Goal: Transaction & Acquisition: Complete application form

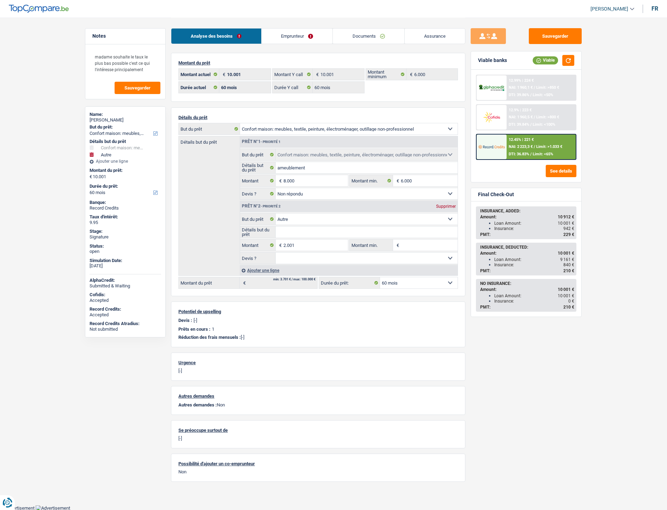
select select "household"
select select "other"
select select "60"
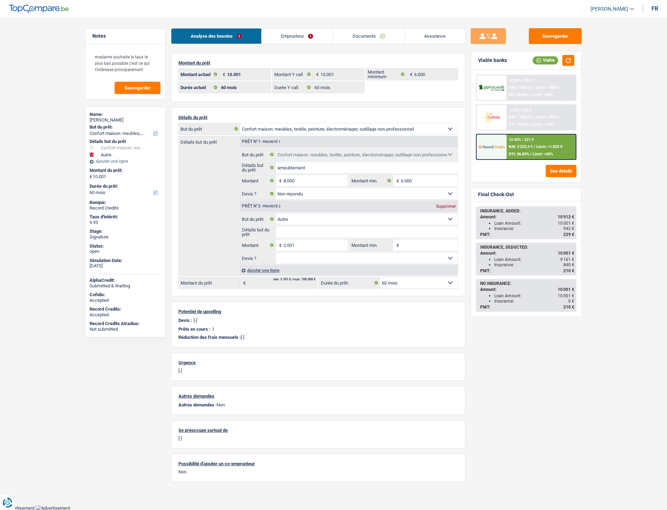
select select "60"
select select "household"
select select "not_answered"
select select "other"
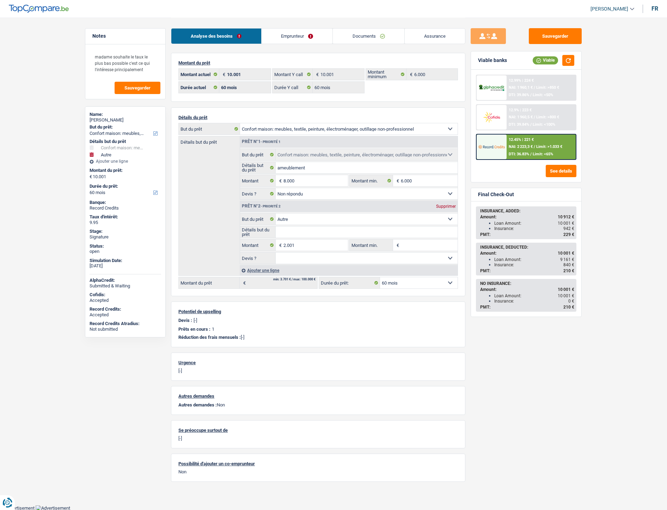
select select "60"
click at [357, 35] on link "Documents" at bounding box center [369, 36] width 72 height 15
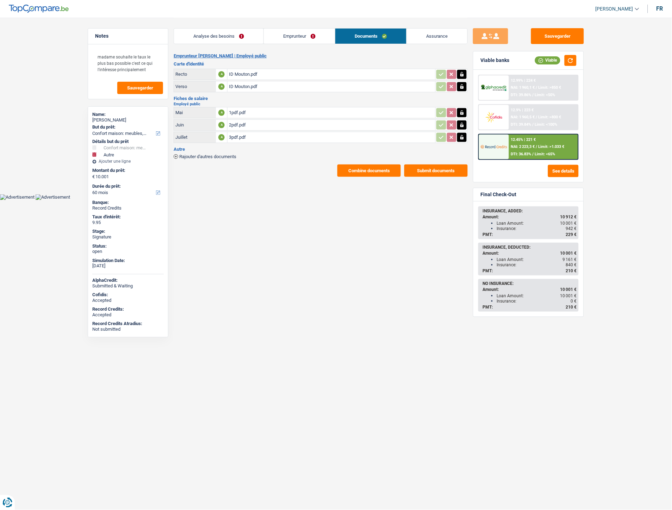
click at [226, 154] on span "Rajouter d'autres documents" at bounding box center [207, 156] width 57 height 5
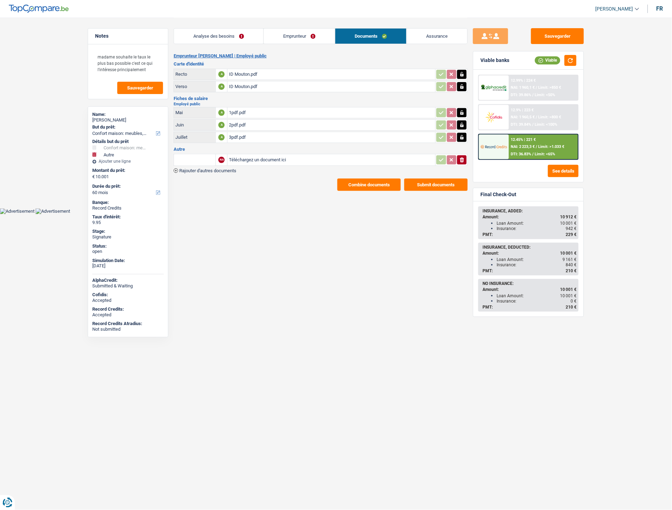
click at [255, 156] on input "Téléchargez un document ici" at bounding box center [331, 160] width 205 height 11
type input "C:\fakepath\IMG-20250908-WA0022.jpg"
click at [235, 169] on span "Rajouter d'autres documents" at bounding box center [207, 170] width 57 height 5
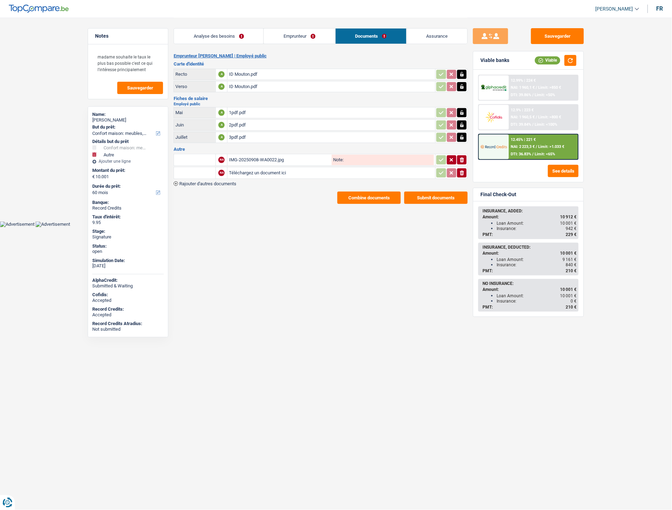
click at [230, 181] on span "Rajouter d'autres documents" at bounding box center [207, 183] width 57 height 5
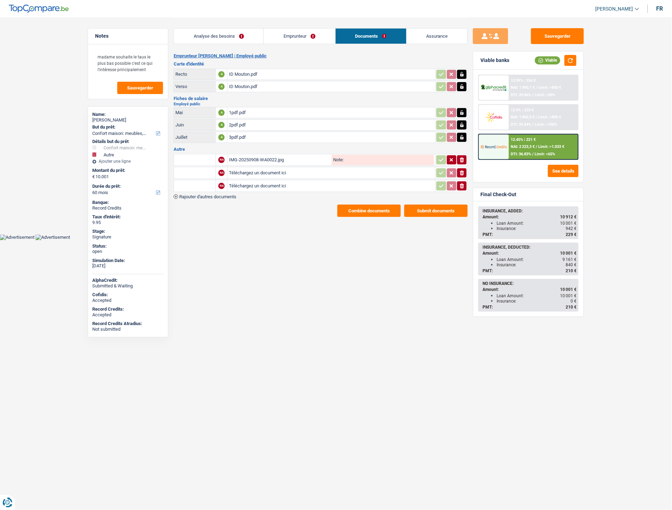
click at [248, 170] on input "Téléchargez un document ici" at bounding box center [331, 173] width 205 height 11
type input "C:\fakepath\IMG-20250908-WA0023.jpg"
click at [242, 185] on input "Téléchargez un document ici" at bounding box center [331, 186] width 205 height 11
type input "C:\fakepath\Extrait Nevado.pdf"
click at [205, 158] on input "text" at bounding box center [194, 159] width 39 height 11
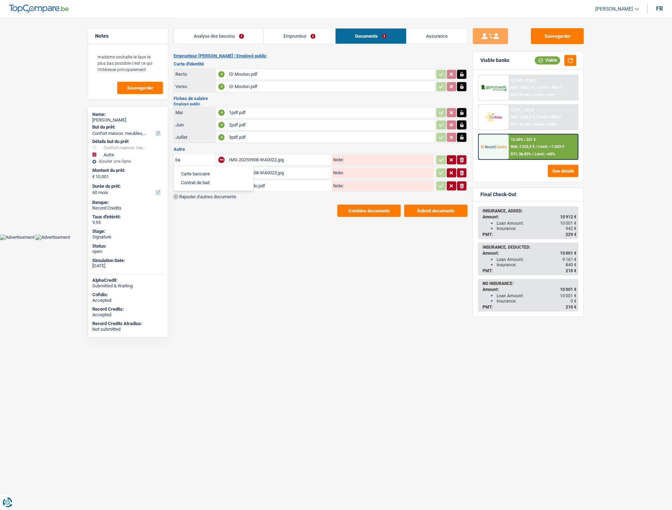
click at [207, 169] on li "Carte bancaire" at bounding box center [214, 173] width 72 height 9
type input "Carte bancaire"
click at [203, 174] on input "text" at bounding box center [194, 172] width 39 height 11
click at [201, 183] on li "Carte bancaire" at bounding box center [214, 187] width 72 height 9
type input "Carte bancaire"
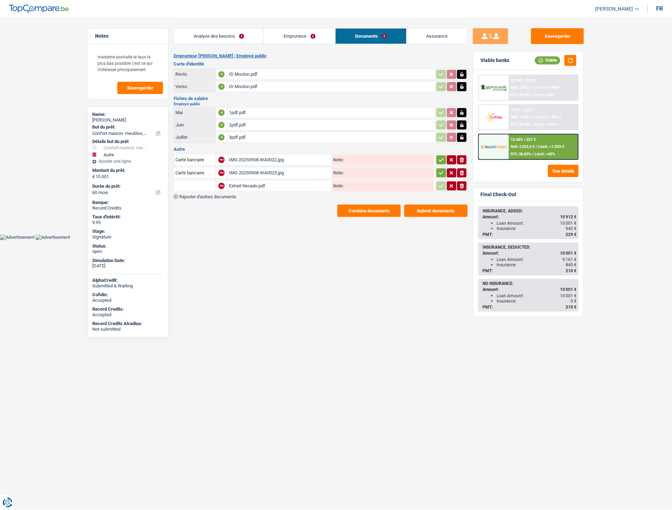
click at [203, 185] on input "text" at bounding box center [194, 185] width 39 height 11
click at [234, 217] on li "Extraits de compte de toutes les transactions 3 derniers mois" at bounding box center [245, 217] width 134 height 9
type input "Extraits de compte de toutes les transactions 3 derniers mois"
click at [554, 35] on button "Sauvegarder" at bounding box center [557, 36] width 53 height 16
drag, startPoint x: 443, startPoint y: 159, endPoint x: 442, endPoint y: 163, distance: 4.4
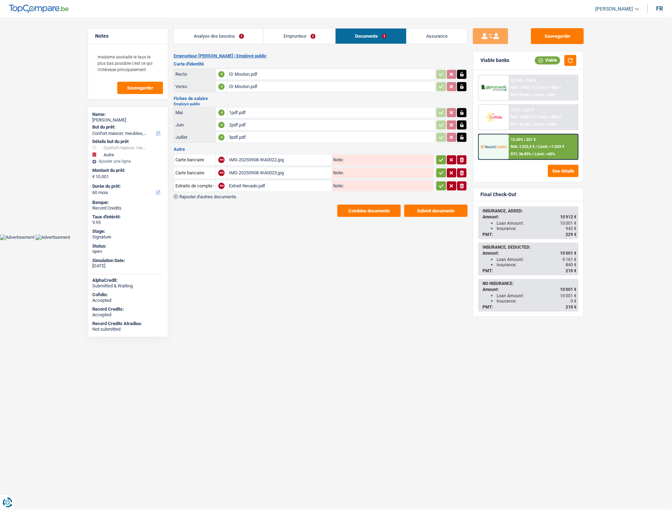
click at [443, 159] on icon "button" at bounding box center [442, 159] width 6 height 7
click at [441, 167] on td "ionicons-v5-e" at bounding box center [452, 173] width 32 height 12
click at [440, 170] on icon "button" at bounding box center [442, 172] width 6 height 7
click at [439, 180] on td "ionicons-v5-e" at bounding box center [452, 186] width 32 height 12
click at [439, 184] on icon "button" at bounding box center [441, 185] width 5 height 3
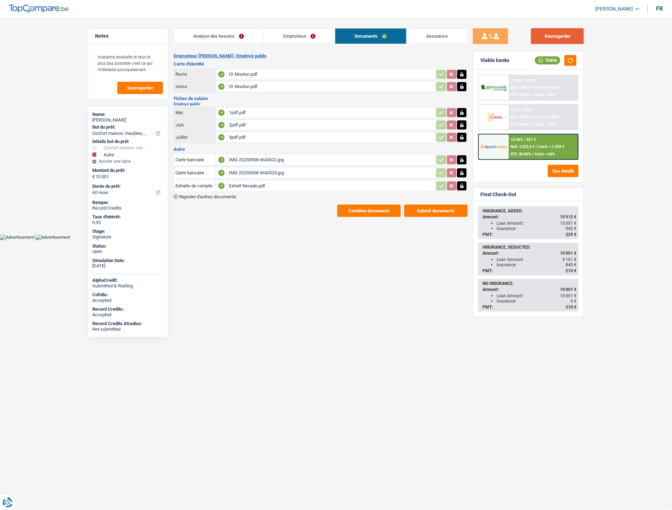
click at [557, 36] on button "Sauvegarder" at bounding box center [557, 36] width 53 height 16
click at [384, 238] on html "Vous avez le contrôle de vos données Nous utilisons des cookies, tout comme nos…" at bounding box center [336, 120] width 672 height 240
click at [365, 212] on button "Combine documents" at bounding box center [369, 211] width 63 height 12
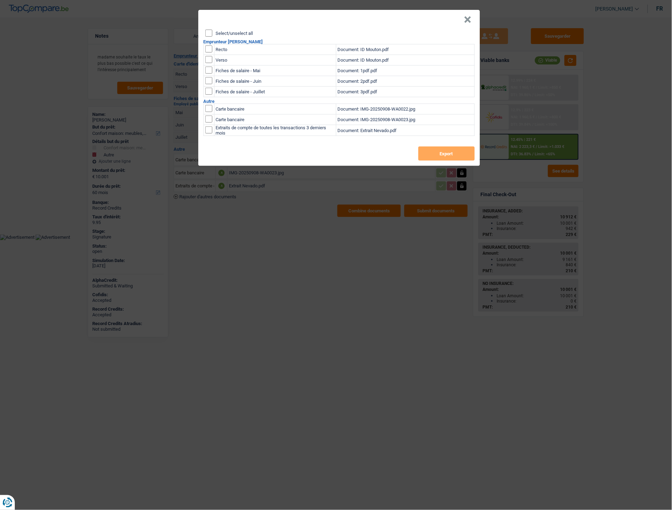
click at [235, 31] on label "Select/unselect all" at bounding box center [234, 33] width 37 height 5
click at [212, 30] on input "Select/unselect all" at bounding box center [208, 33] width 7 height 7
checkbox input "true"
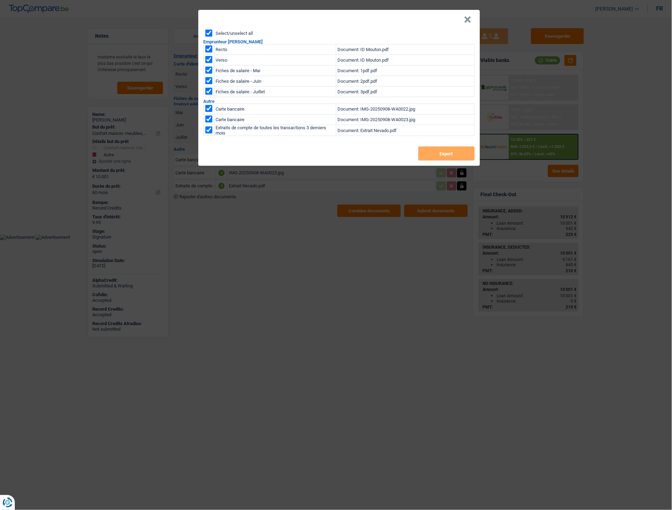
checkbox input "true"
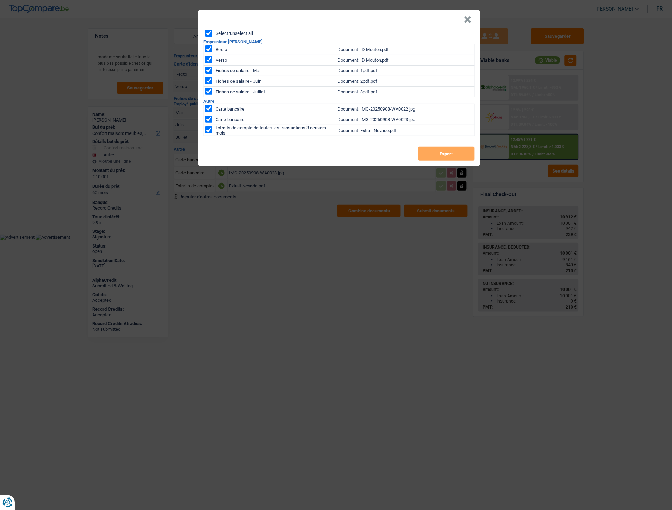
checkbox input "true"
click at [453, 152] on button "Export" at bounding box center [447, 154] width 56 height 14
drag, startPoint x: 465, startPoint y: 18, endPoint x: 520, endPoint y: 23, distance: 55.2
click at [465, 18] on button "×" at bounding box center [467, 19] width 7 height 7
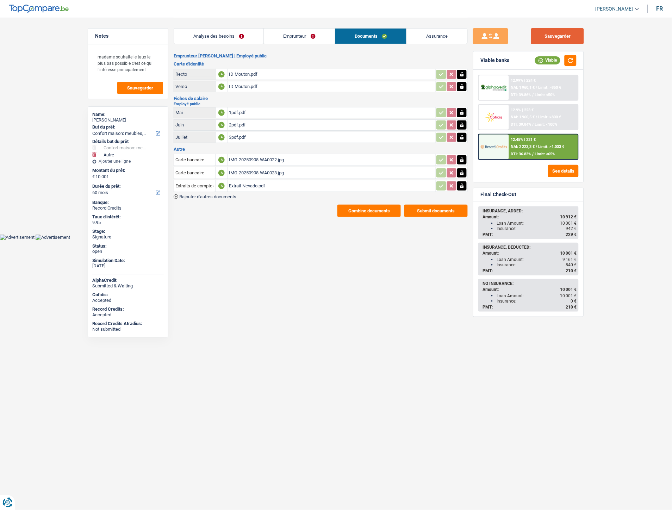
click at [551, 37] on button "Sauvegarder" at bounding box center [557, 36] width 53 height 16
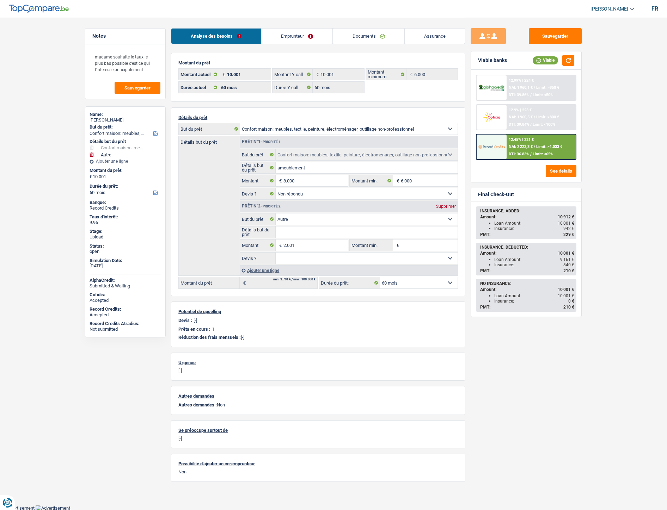
select select "household"
select select "other"
select select "60"
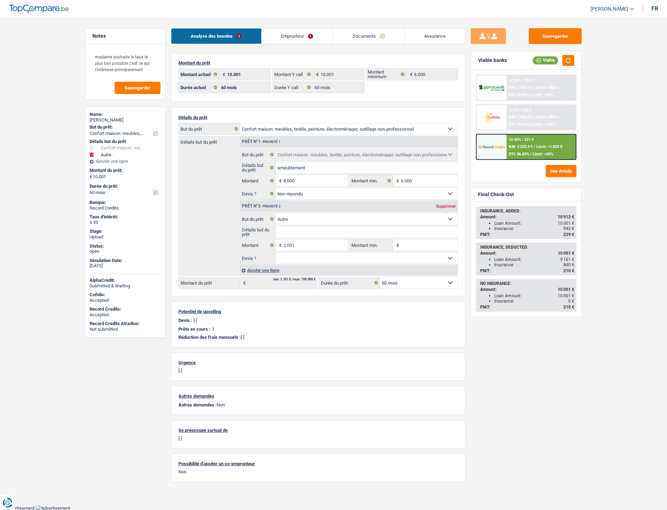
select select "60"
select select "household"
select select "not_answered"
select select "other"
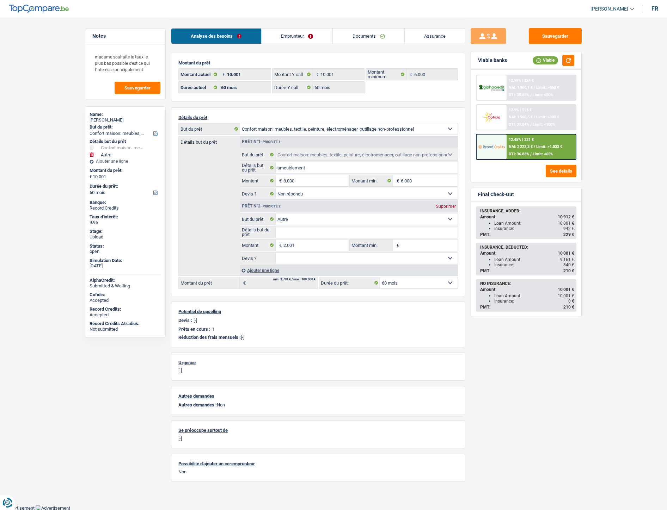
select select "60"
click at [515, 152] on span "DTI: 36.83%" at bounding box center [518, 154] width 20 height 5
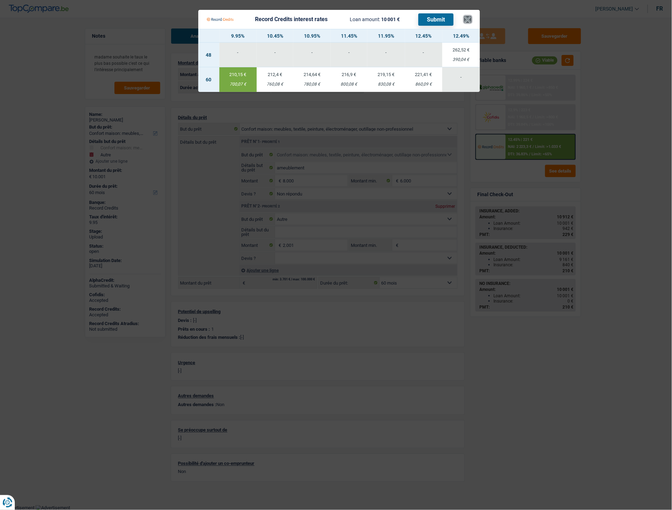
drag, startPoint x: 467, startPoint y: 17, endPoint x: 431, endPoint y: 2, distance: 39.5
click at [467, 17] on button "×" at bounding box center [467, 19] width 7 height 7
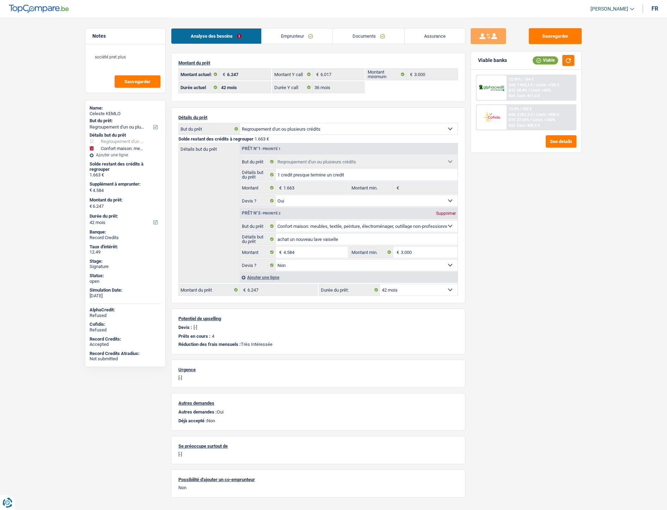
select select "refinancing"
select select "household"
select select "42"
click at [362, 37] on link "Documents" at bounding box center [369, 36] width 72 height 15
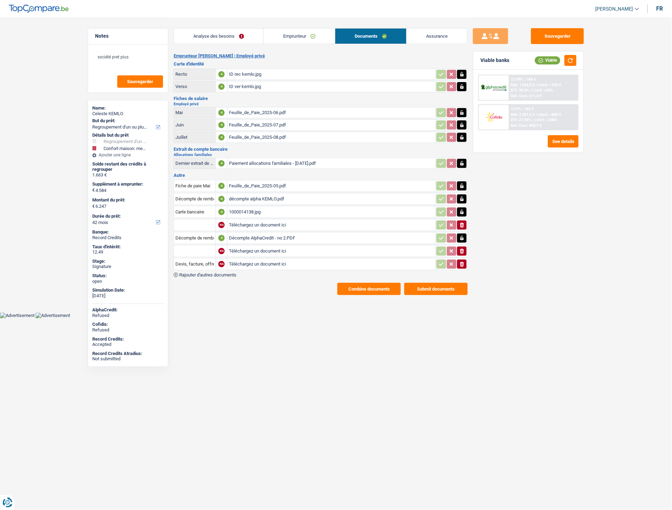
click at [463, 223] on icon "button" at bounding box center [462, 225] width 4 height 5
click at [256, 209] on div "1000014138.jpg" at bounding box center [331, 212] width 205 height 11
click at [267, 233] on div "Décompte AlphaCredit - no 2.PDF" at bounding box center [331, 238] width 205 height 11
click at [284, 39] on link "Emprunteur" at bounding box center [299, 36] width 71 height 15
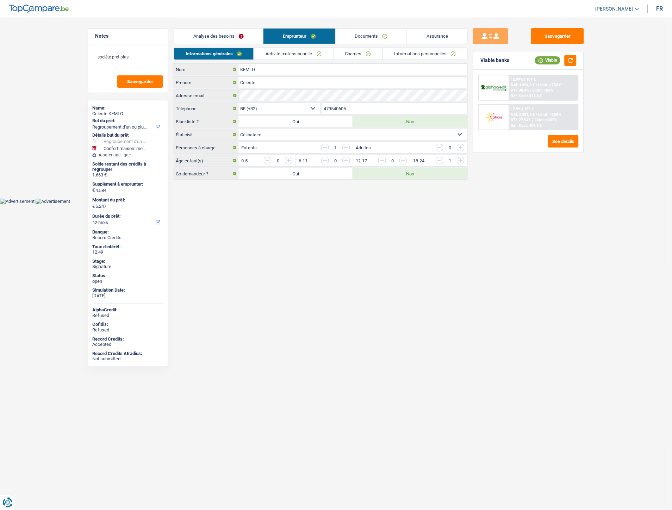
click at [362, 56] on link "Charges" at bounding box center [358, 54] width 49 height 12
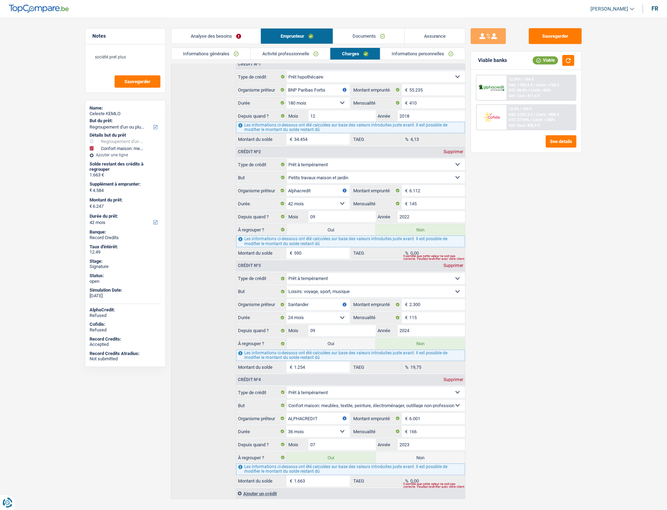
scroll to position [125, 0]
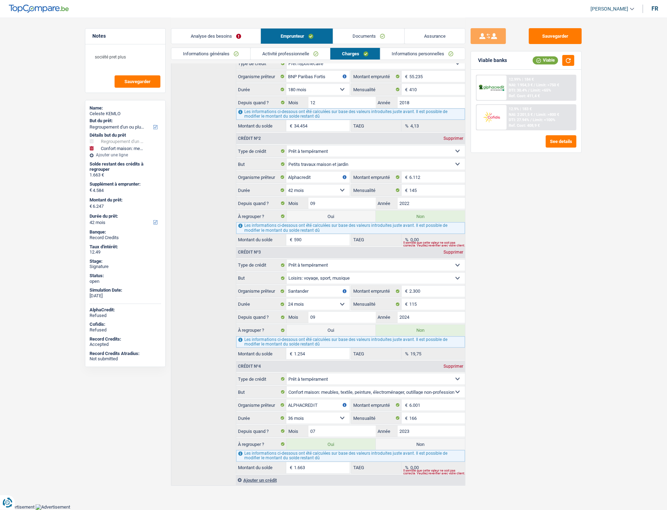
click at [434, 34] on link "Assurance" at bounding box center [435, 36] width 60 height 15
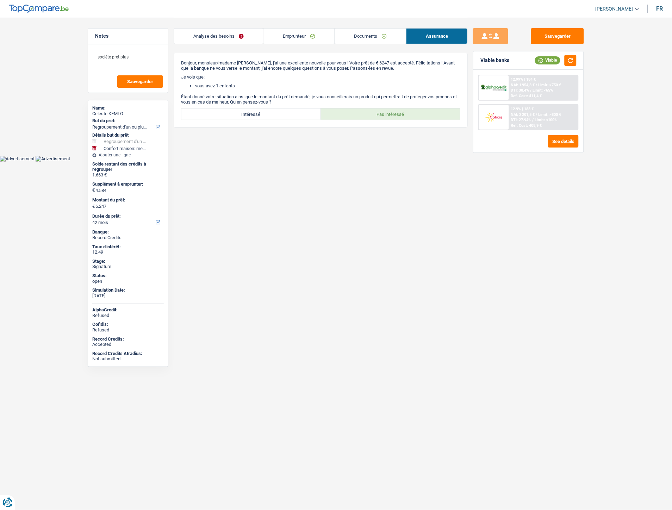
click at [298, 35] on link "Emprunteur" at bounding box center [299, 36] width 71 height 15
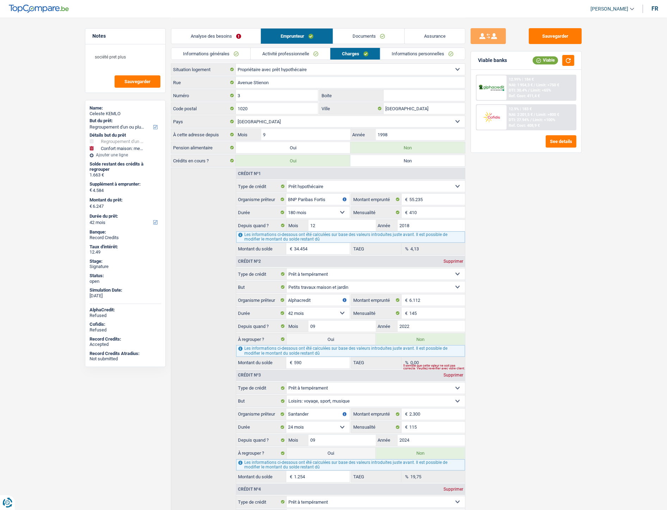
click at [378, 40] on link "Documents" at bounding box center [368, 36] width 71 height 15
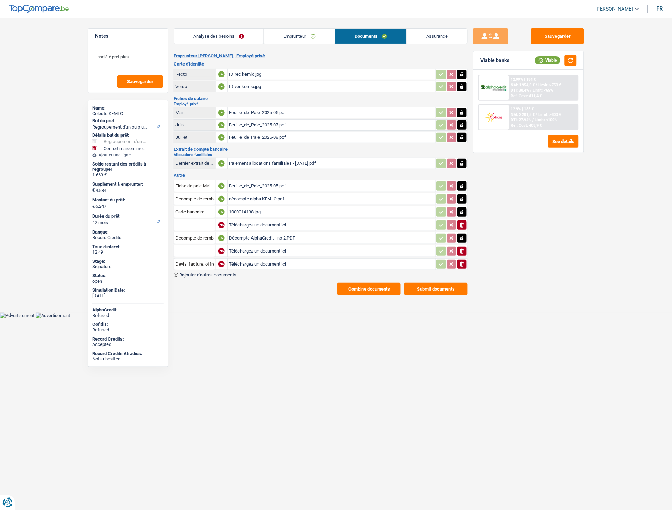
click at [247, 208] on div "1000014138.jpg" at bounding box center [331, 212] width 205 height 11
click at [267, 194] on div "décompte alpha KEMLO.pdf" at bounding box center [331, 199] width 205 height 11
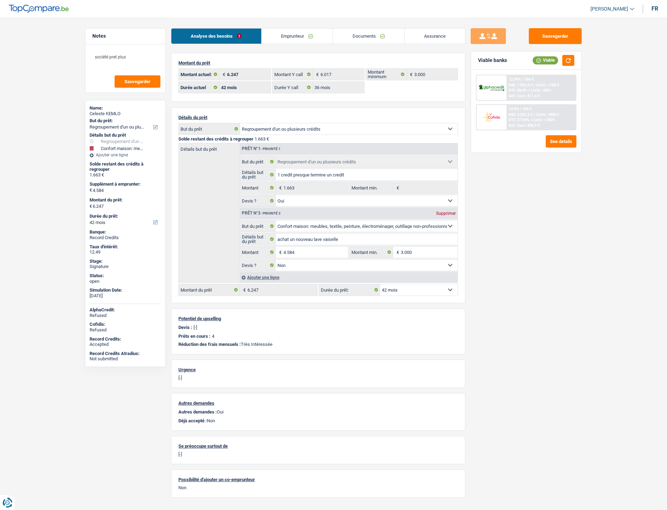
select select "refinancing"
select select "household"
select select "42"
select select "32"
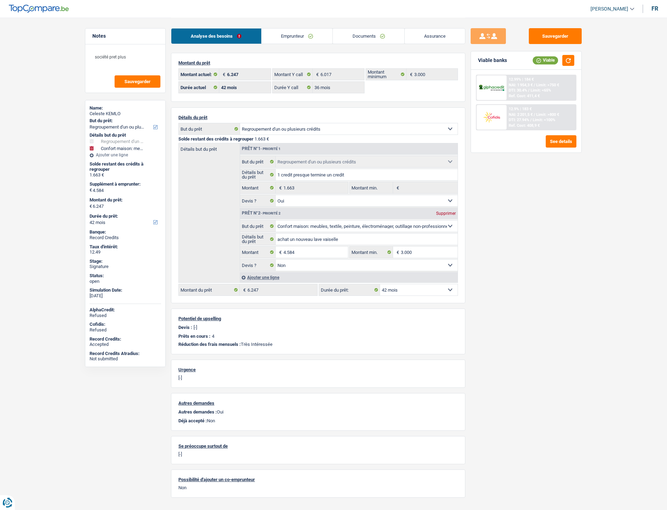
select select "single"
drag, startPoint x: 0, startPoint y: 0, endPoint x: 308, endPoint y: 40, distance: 310.9
click at [308, 38] on link "Emprunteur" at bounding box center [296, 36] width 71 height 15
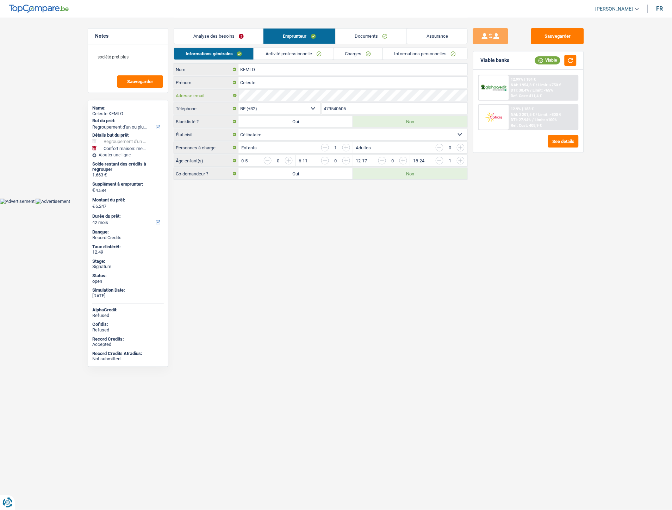
click at [213, 98] on div "Adresse email" at bounding box center [321, 95] width 294 height 11
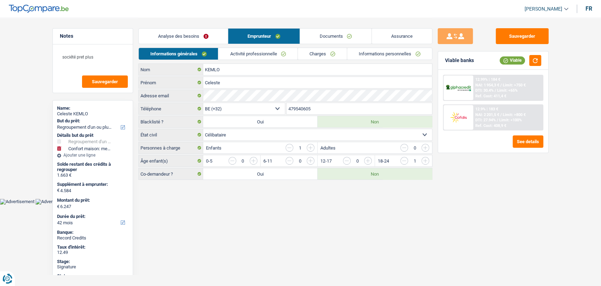
click at [326, 39] on link "Documents" at bounding box center [335, 36] width 71 height 15
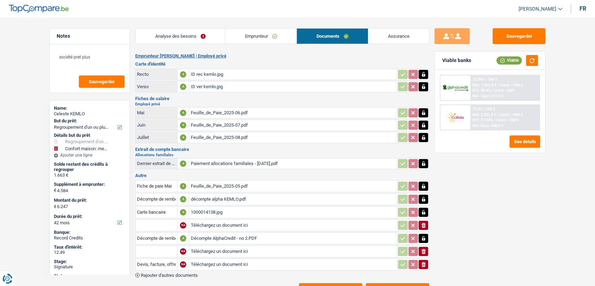
click at [221, 233] on div "Décompte AlphaCredit - no 2.PDF" at bounding box center [293, 238] width 205 height 11
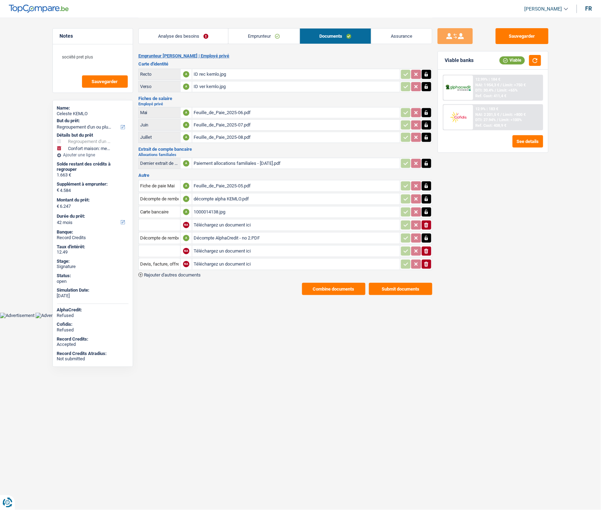
click at [213, 247] on input "Téléchargez un document ici" at bounding box center [296, 251] width 205 height 11
type input "C:\fakepath\IMG-20250908-WA0035.jpg"
click at [235, 260] on input "Téléchargez un document ici" at bounding box center [296, 264] width 205 height 11
type input "C:\fakepath\IMG-20250908-WA0034.jpg"
click at [185, 273] on span "Rajouter d'autres documents" at bounding box center [172, 275] width 57 height 5
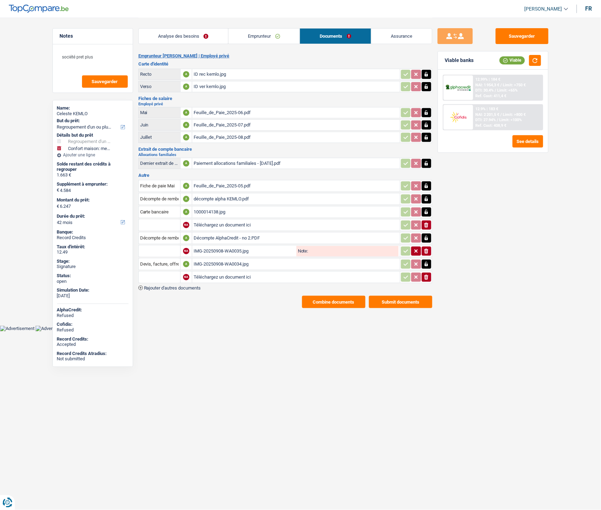
click at [230, 272] on input "Téléchargez un document ici" at bounding box center [296, 277] width 205 height 11
type input "C:\fakepath\Extrait Kemlo.pdf"
click at [159, 251] on input "text" at bounding box center [159, 251] width 39 height 11
click at [169, 262] on li "Carte bancaire" at bounding box center [178, 265] width 72 height 9
type input "Carte bancaire"
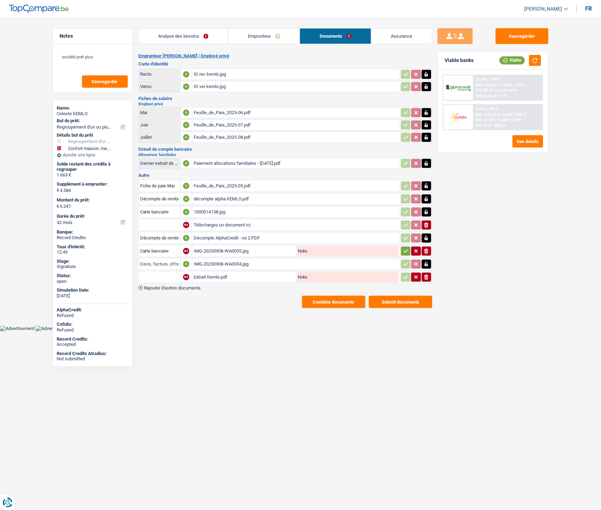
click at [169, 260] on input "Devis, facture, offre, bon de commande" at bounding box center [159, 264] width 39 height 11
click at [173, 274] on li "Carte bancaire" at bounding box center [178, 278] width 72 height 9
type input "Carte bancaire"
click at [174, 276] on input "text" at bounding box center [159, 277] width 39 height 11
click at [173, 304] on li "Extraits de compte de toutes les transactions 3 derniers mois" at bounding box center [209, 308] width 134 height 9
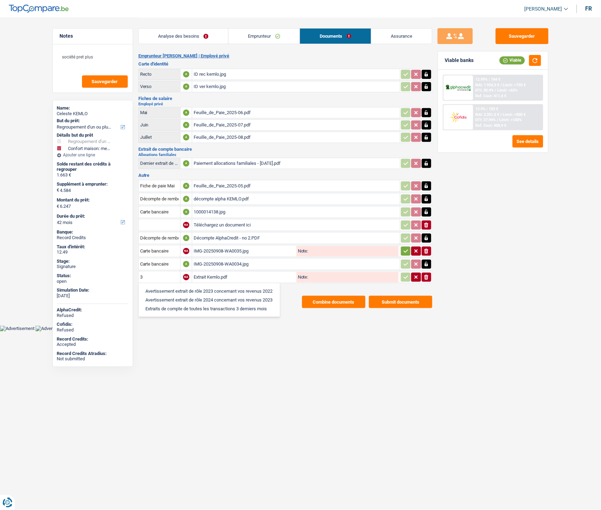
type input "Extraits de compte de toutes les transactions 3 derniers mois"
click at [408, 251] on icon "button" at bounding box center [406, 251] width 6 height 7
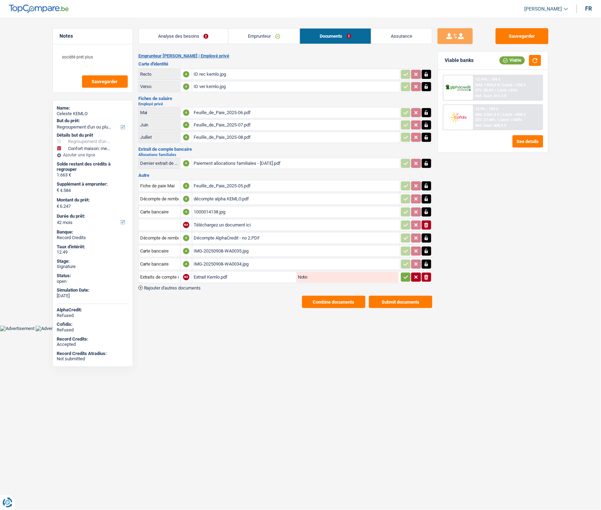
click at [406, 274] on icon "button" at bounding box center [406, 277] width 6 height 7
drag, startPoint x: 526, startPoint y: 28, endPoint x: 524, endPoint y: 32, distance: 4.1
click at [525, 29] on button "Sauvegarder" at bounding box center [522, 36] width 53 height 16
click at [322, 301] on button "Combine documents" at bounding box center [333, 302] width 63 height 12
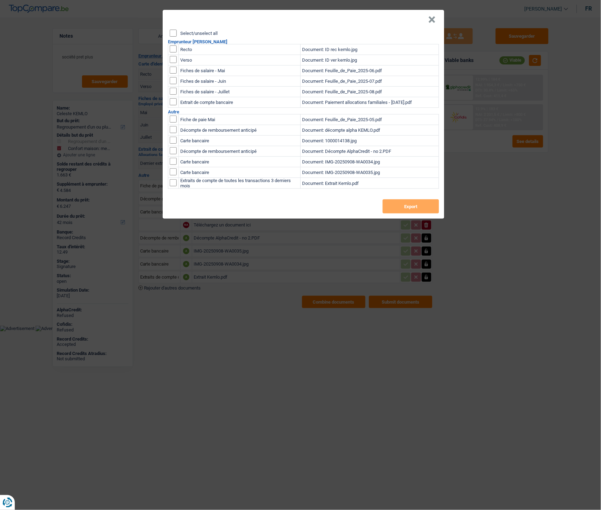
click at [190, 33] on label "Select/unselect all" at bounding box center [198, 33] width 37 height 5
click at [177, 33] on input "Select/unselect all" at bounding box center [173, 33] width 7 height 7
checkbox input "true"
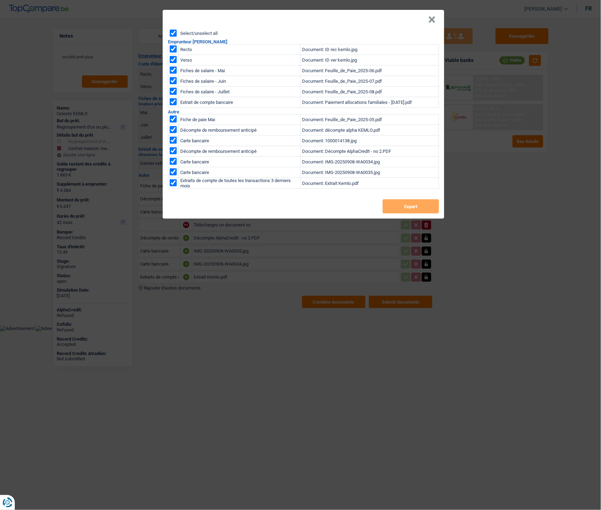
checkbox input "true"
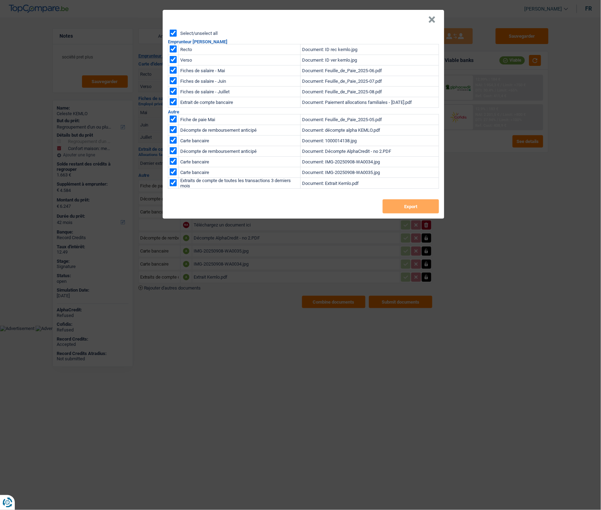
checkbox input "true"
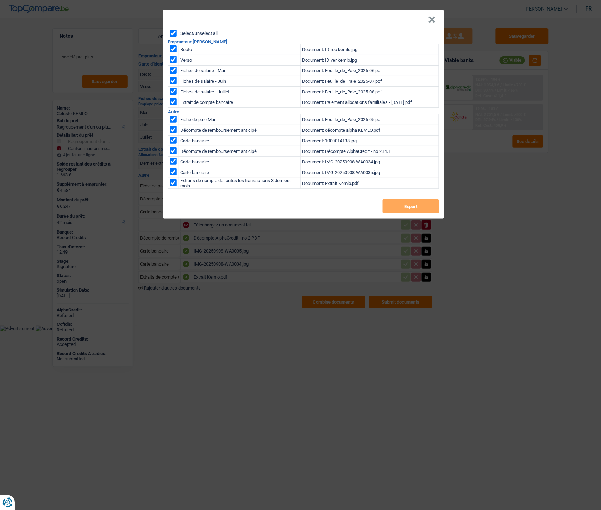
checkbox input "true"
click at [420, 209] on button "Export" at bounding box center [411, 206] width 56 height 14
click at [433, 19] on button "×" at bounding box center [432, 19] width 7 height 7
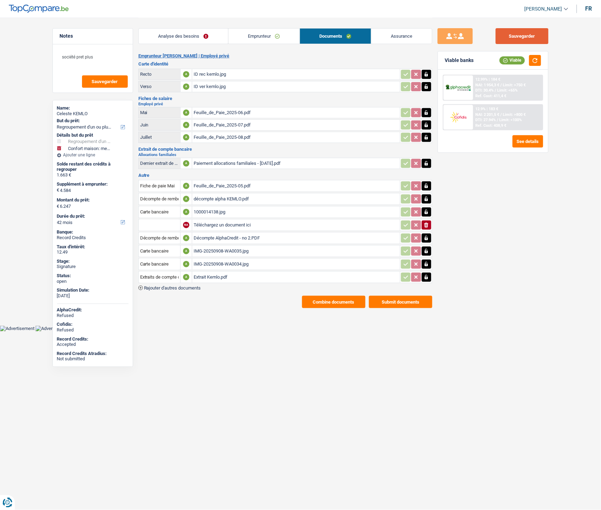
click at [510, 32] on button "Sauvegarder" at bounding box center [522, 36] width 53 height 16
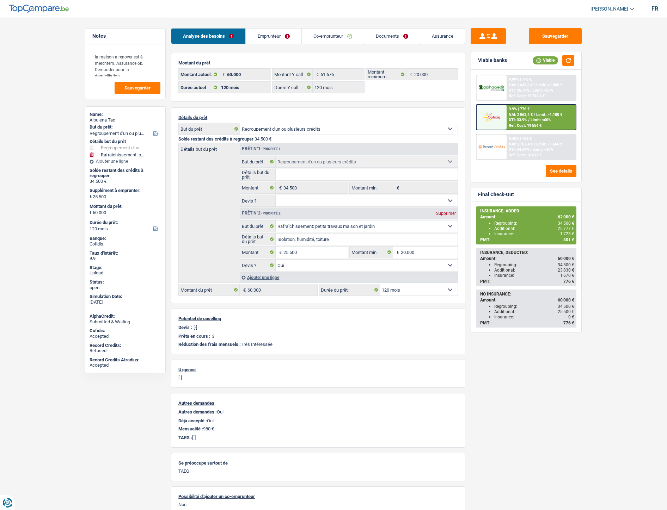
select select "refinancing"
select select "houseOrGarden"
select select "120"
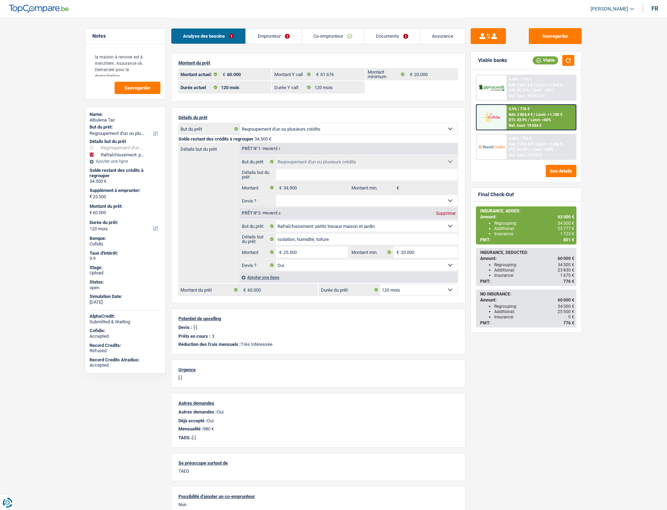
select select "120"
select select "refinancing"
select select "houseOrGarden"
select select "yes"
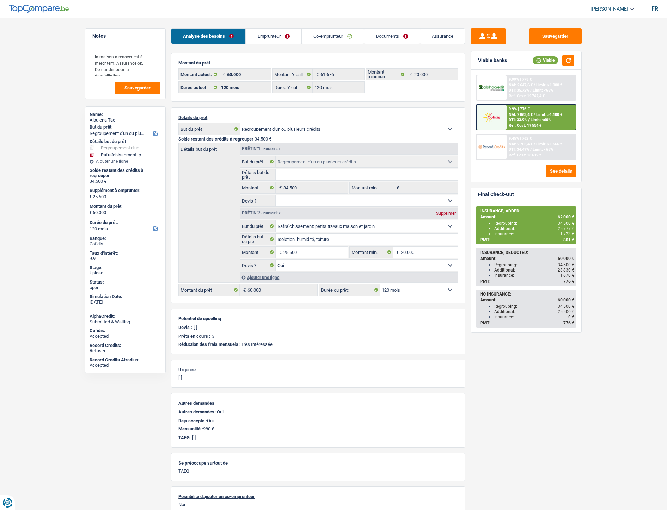
select select "120"
click at [283, 34] on link "Emprunteur" at bounding box center [273, 36] width 55 height 15
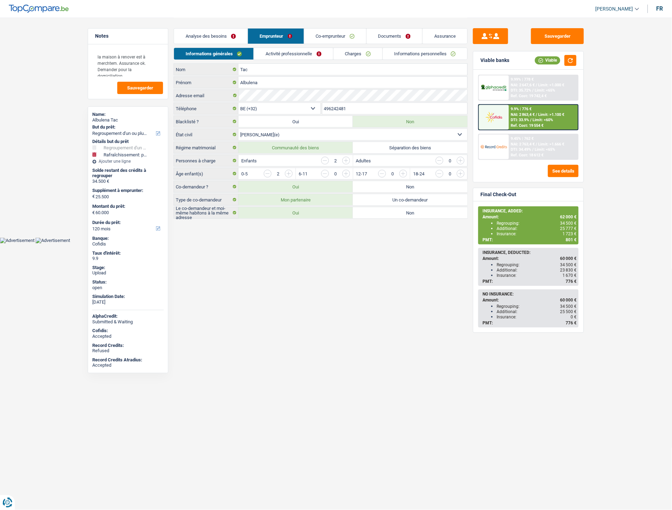
click at [403, 50] on link "Informations personnelles" at bounding box center [425, 54] width 85 height 12
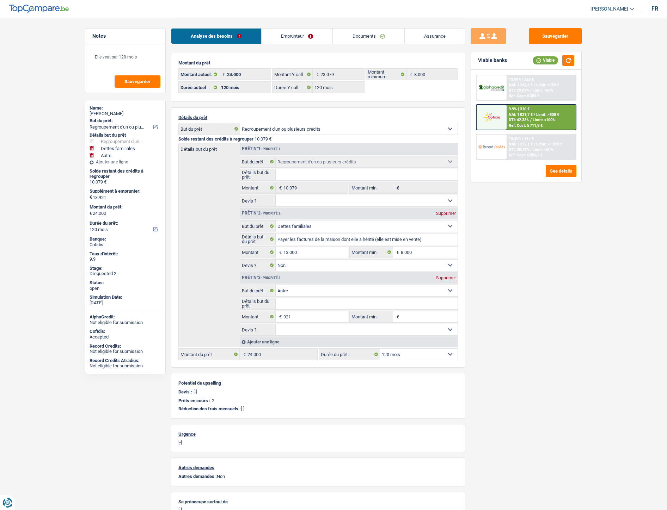
select select "refinancing"
select select "familyDebt"
select select "other"
select select "120"
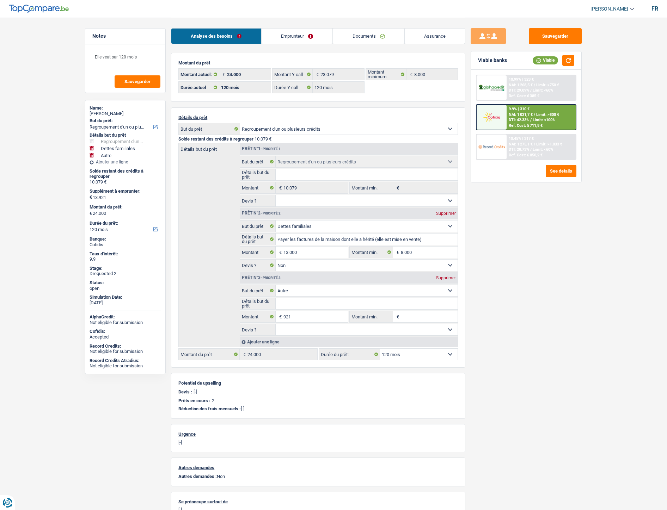
select select "120"
select select "refinancing"
select select "familyDebt"
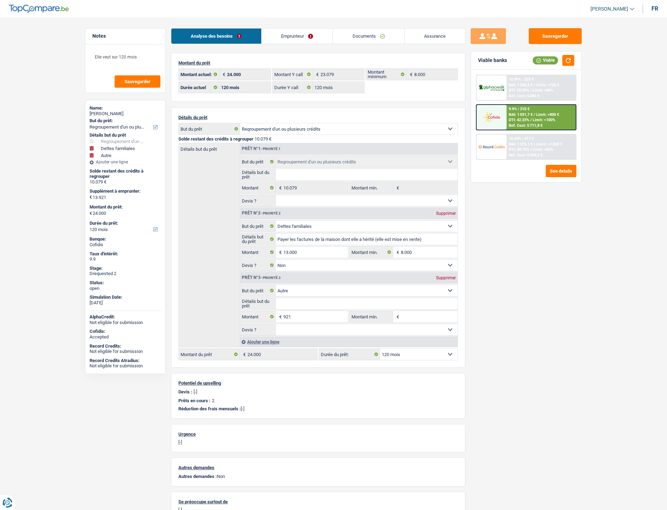
select select "false"
select select "other"
select select "120"
click at [284, 34] on link "Emprunteur" at bounding box center [296, 36] width 71 height 15
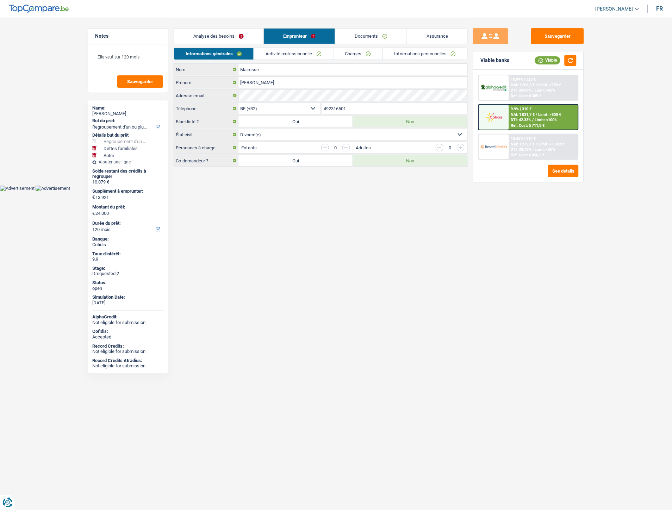
click at [302, 54] on link "Activité professionnelle" at bounding box center [293, 54] width 79 height 12
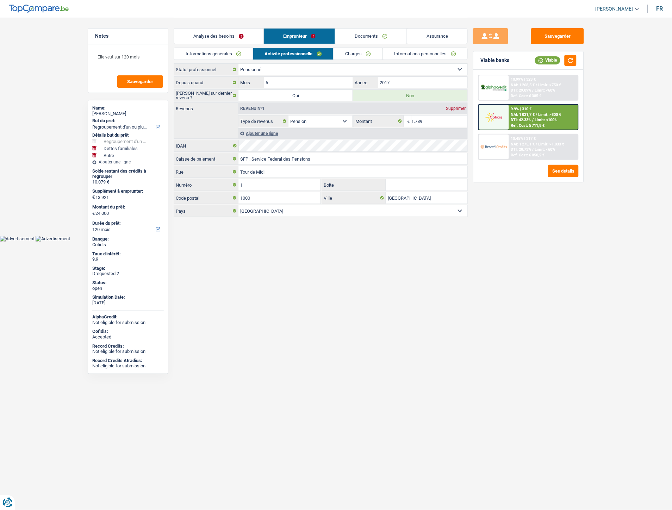
click at [357, 50] on link "Charges" at bounding box center [358, 54] width 49 height 12
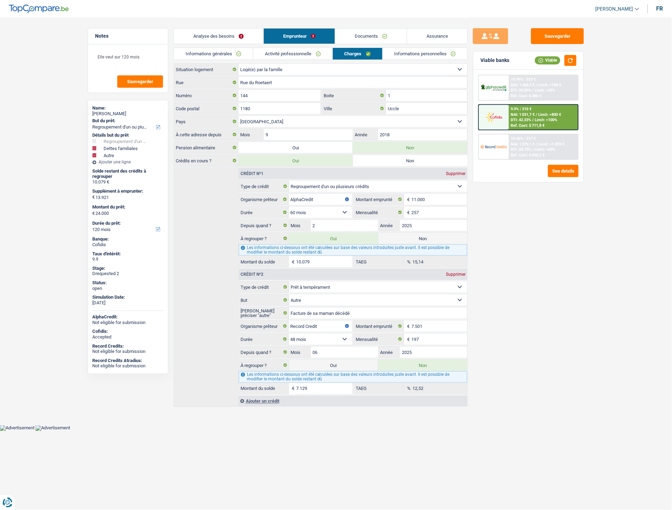
click at [419, 51] on link "Informations personnelles" at bounding box center [425, 54] width 85 height 12
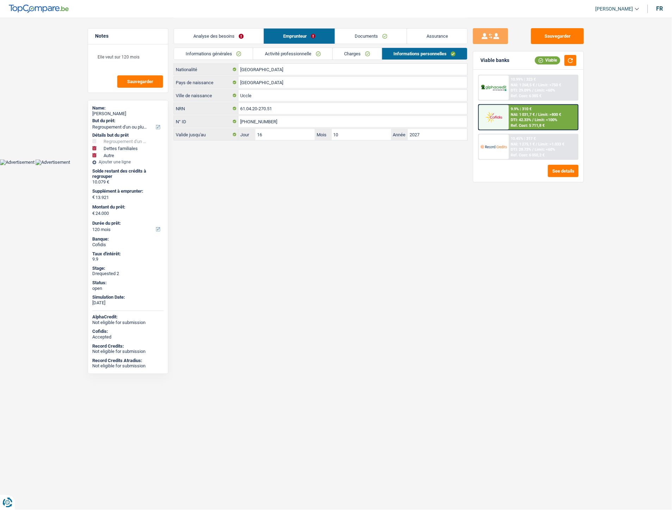
click at [366, 37] on link "Documents" at bounding box center [371, 36] width 72 height 15
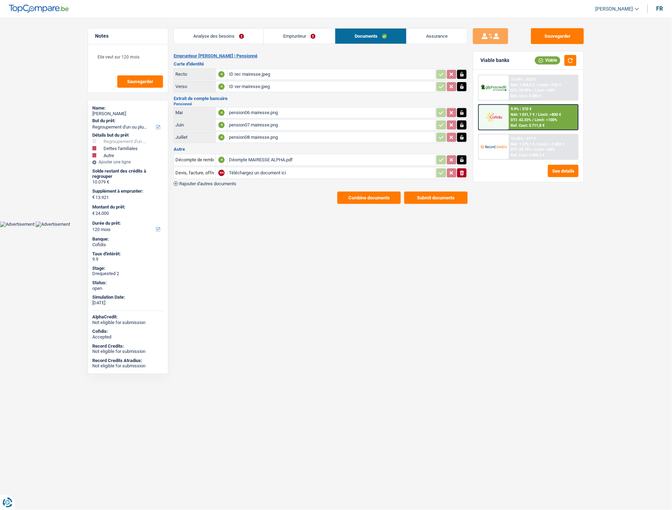
click at [258, 157] on div "Déompte MAIRESSE ALPHA.pdf" at bounding box center [331, 160] width 205 height 11
click at [230, 181] on span "Rajouter d'autres documents" at bounding box center [207, 183] width 57 height 5
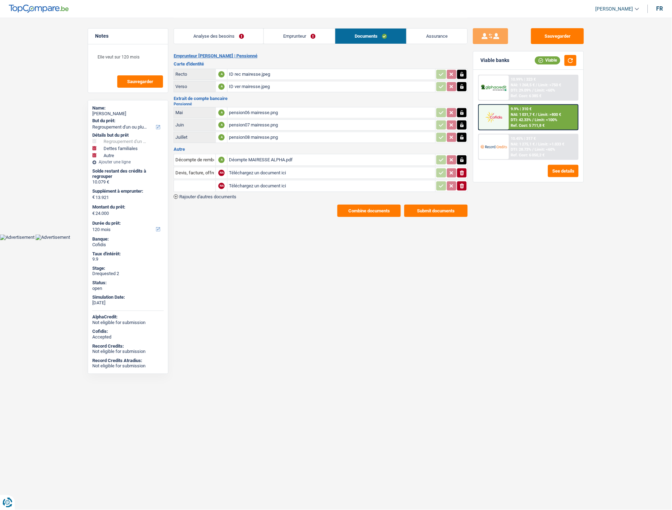
click at [267, 171] on input "Téléchargez un document ici" at bounding box center [331, 173] width 205 height 11
click at [252, 183] on input "Téléchargez un document ici" at bounding box center [331, 186] width 205 height 11
click at [247, 170] on div "image0.jpeg" at bounding box center [331, 173] width 205 height 11
drag, startPoint x: 462, startPoint y: 169, endPoint x: 435, endPoint y: 170, distance: 27.1
click at [462, 169] on icon "button" at bounding box center [462, 172] width 6 height 7
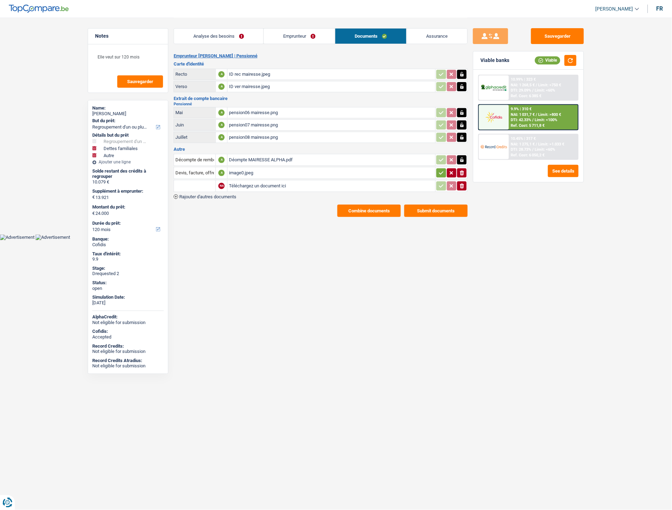
click at [461, 171] on icon "button" at bounding box center [462, 173] width 4 height 5
click at [245, 173] on input "Téléchargez un document ici" at bounding box center [331, 173] width 205 height 11
type input "C:\fakepath\image1.jpeg"
click at [207, 171] on input "Devis, facture, offre, bon de commande" at bounding box center [194, 172] width 39 height 11
click at [205, 184] on li "Carte bancaire" at bounding box center [214, 187] width 72 height 9
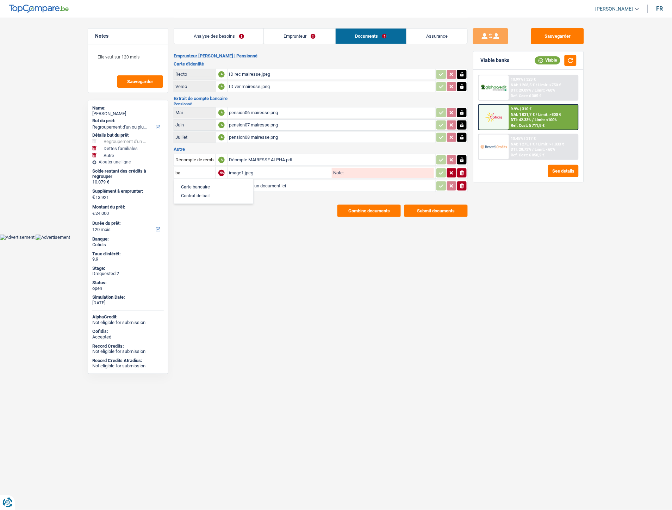
type input "Carte bancaire"
click at [441, 171] on icon "button" at bounding box center [442, 172] width 6 height 7
click at [548, 32] on button "Sauvegarder" at bounding box center [557, 36] width 53 height 16
click at [251, 158] on div "Déompte MAIRESSE ALPHA.pdf" at bounding box center [331, 160] width 205 height 11
click at [249, 169] on div "image1.jpeg" at bounding box center [331, 173] width 205 height 11
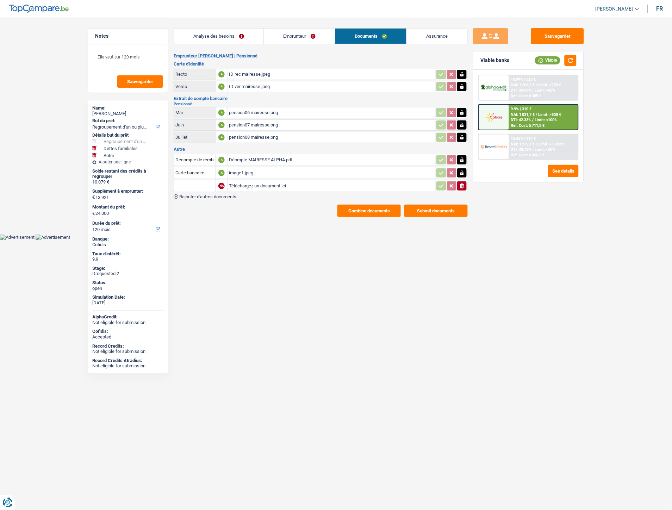
click at [297, 36] on link "Emprunteur" at bounding box center [299, 36] width 71 height 15
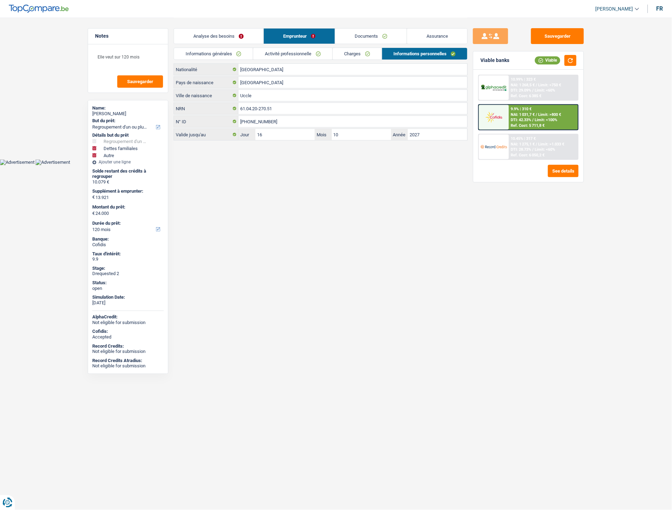
click at [367, 57] on link "Charges" at bounding box center [357, 54] width 49 height 12
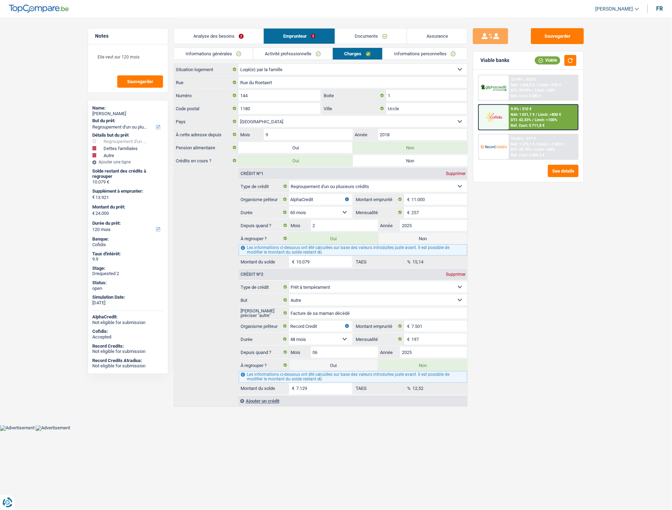
click at [372, 34] on link "Documents" at bounding box center [371, 36] width 72 height 15
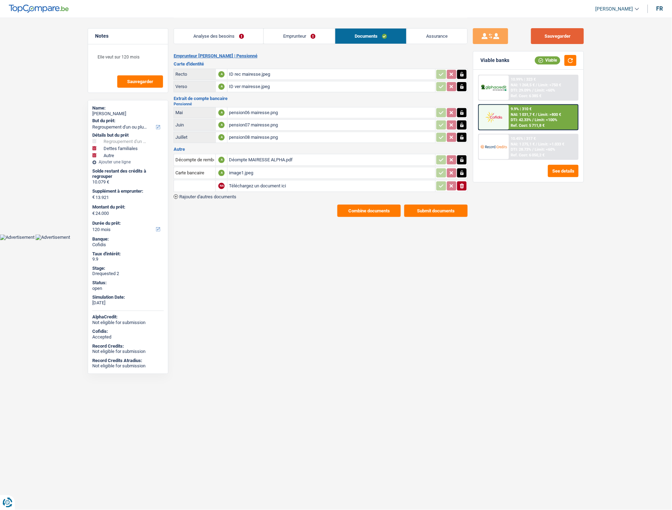
click at [553, 37] on button "Sauvegarder" at bounding box center [557, 36] width 53 height 16
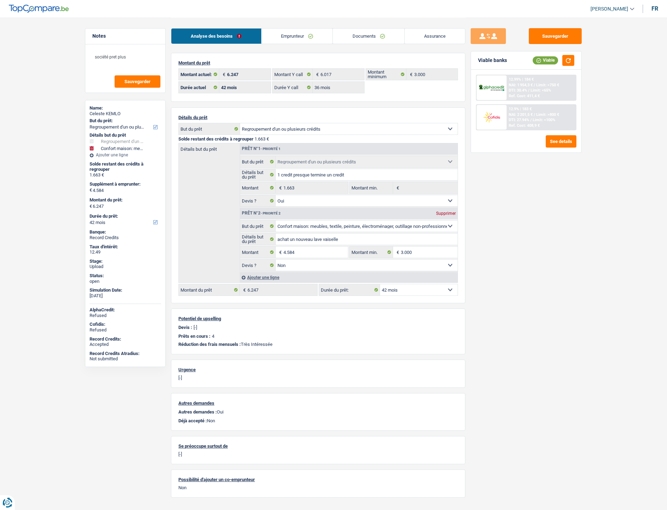
select select "refinancing"
select select "household"
select select "42"
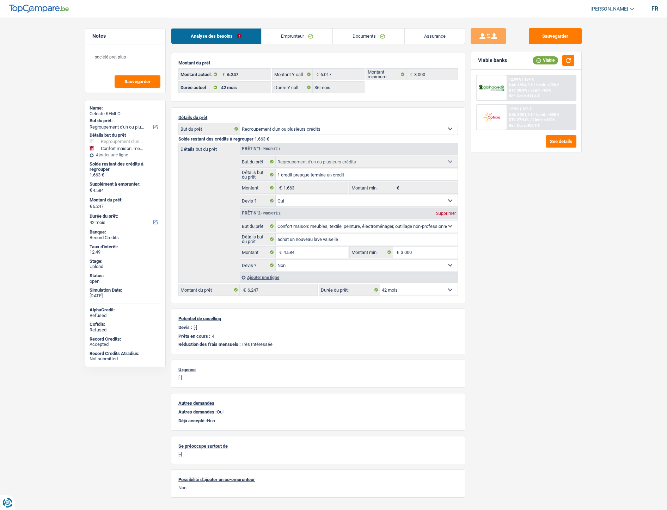
select select "36"
select select "refinancing"
select select "yes"
select select "household"
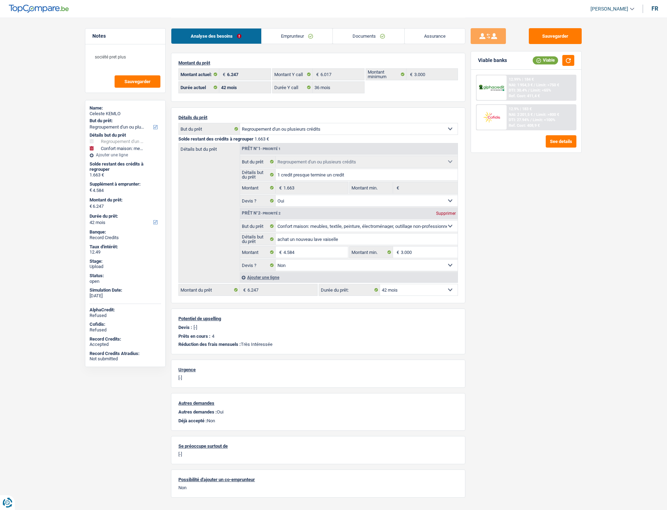
select select "false"
select select "42"
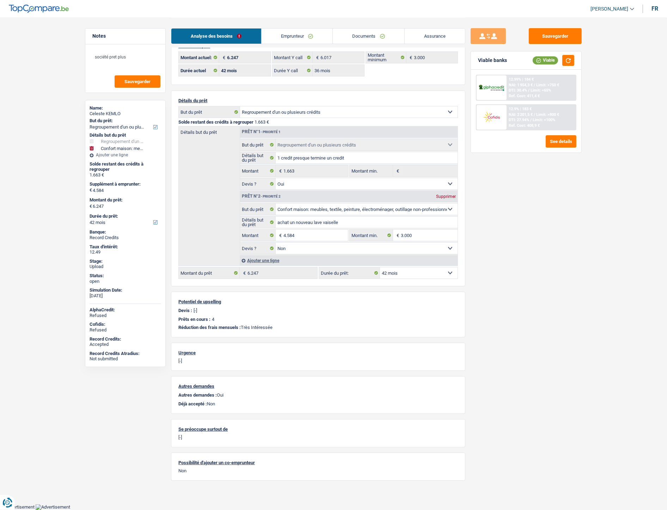
scroll to position [20, 0]
click at [307, 231] on input "4.584" at bounding box center [315, 235] width 64 height 11
click at [311, 232] on input "4.584" at bounding box center [315, 235] width 64 height 11
type input "4"
type input "5.838"
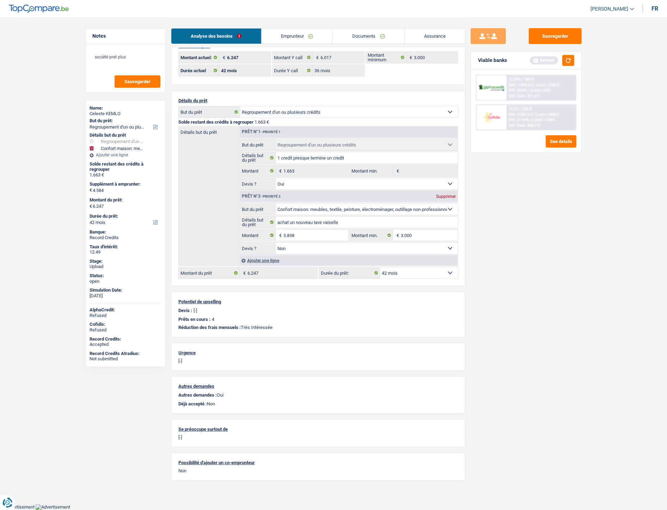
type input "5.838"
type input "7.501"
select select "48"
type input "7.501"
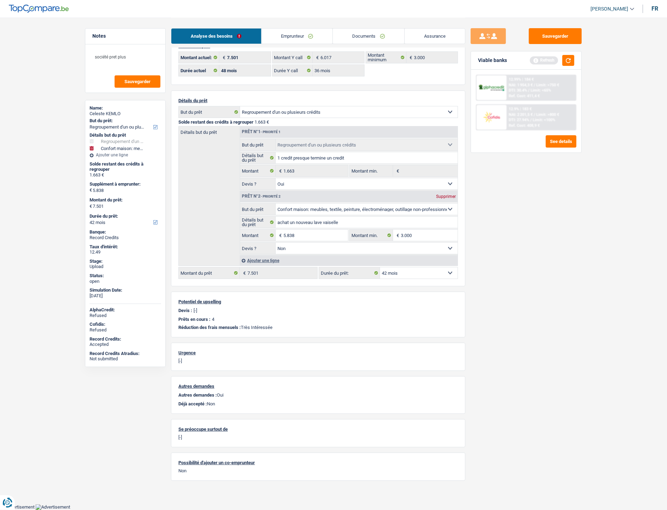
select select "48"
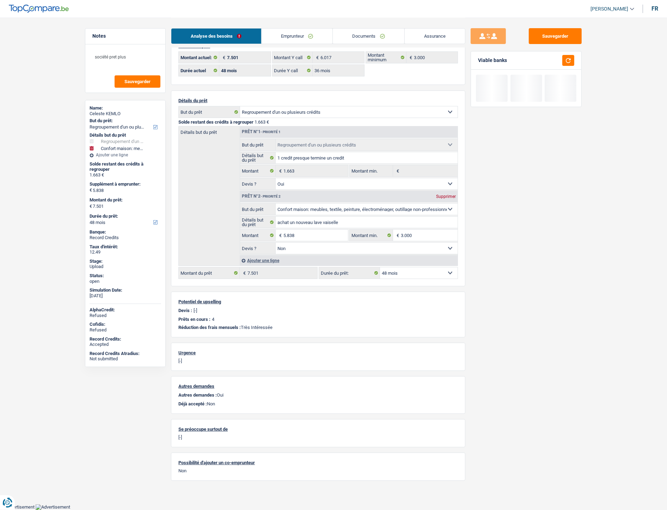
click at [414, 275] on select "12 mois 18 mois 24 mois 30 mois 36 mois 42 mois 48 mois Sélectionner une option" at bounding box center [419, 272] width 78 height 11
click at [380, 267] on select "12 mois 18 mois 24 mois 30 mois 36 mois 42 mois 48 mois Sélectionner une option" at bounding box center [419, 272] width 78 height 11
click at [501, 291] on div "Sauvegarder Viable banks" at bounding box center [526, 263] width 122 height 471
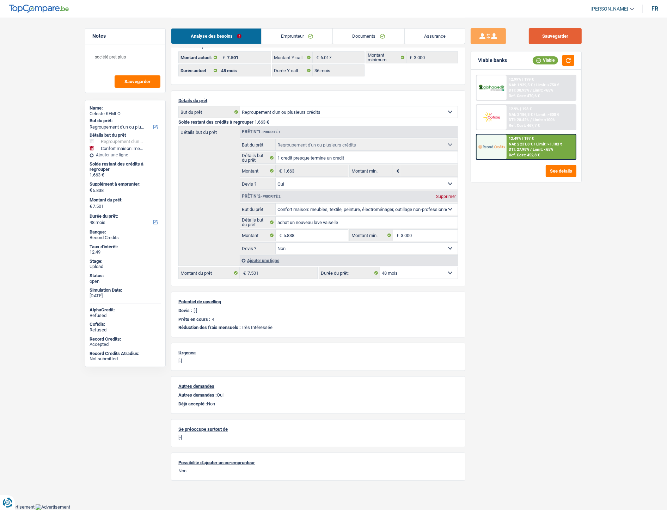
click at [550, 37] on button "Sauvegarder" at bounding box center [555, 36] width 53 height 16
click at [517, 143] on span "NAI: 2 231,8 €" at bounding box center [520, 144] width 24 height 5
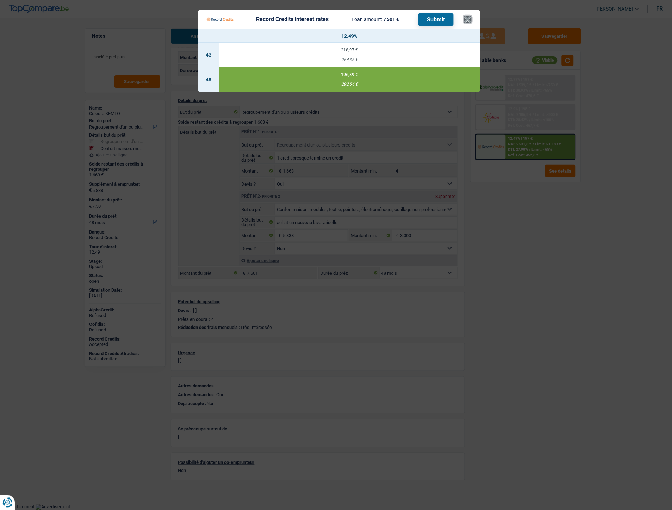
click at [467, 18] on button "×" at bounding box center [467, 19] width 7 height 7
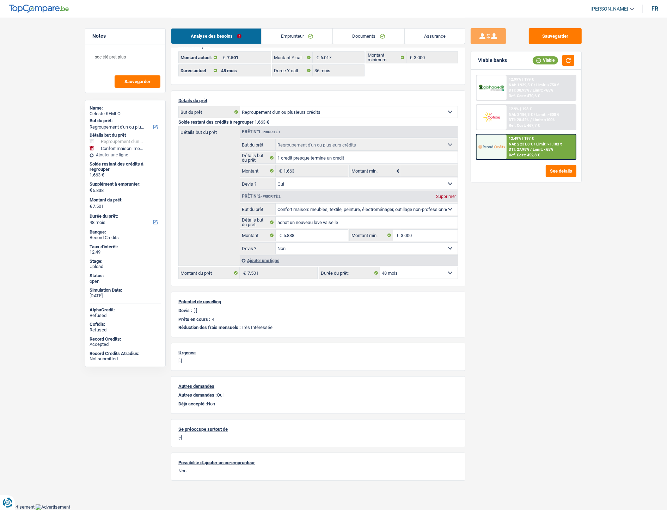
click at [514, 267] on div "Sauvegarder Viable banks Viable 12.99% | 199 € NAI: 1 939,5 € / Limit: >750 € D…" at bounding box center [526, 263] width 122 height 471
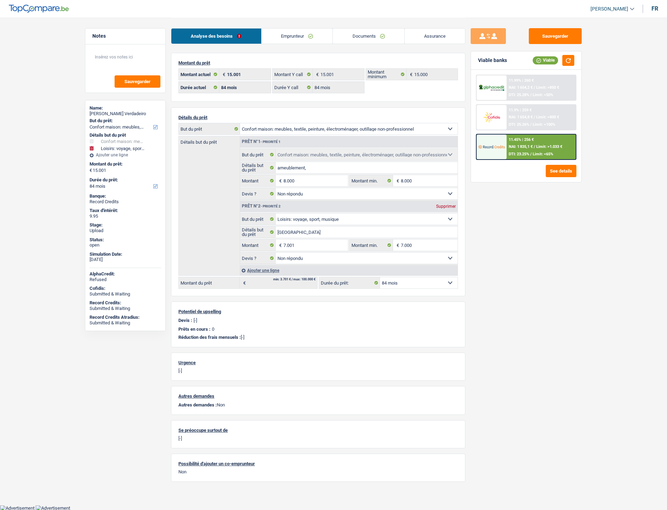
select select "household"
select select "hobbies"
select select "84"
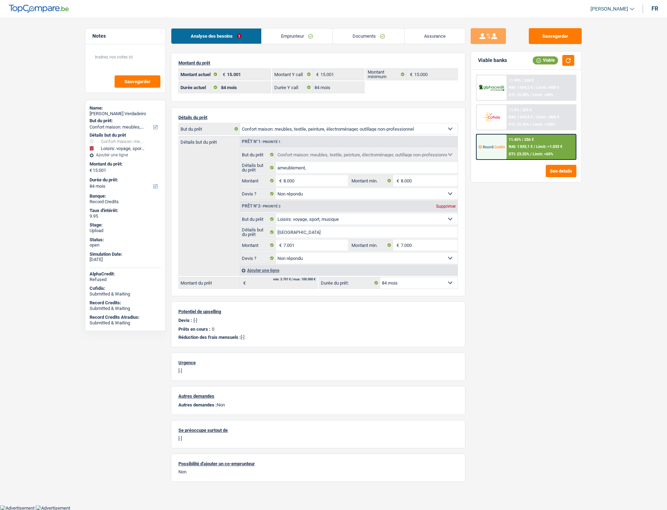
select select "84"
select select "household"
select select "not_answered"
select select "hobbies"
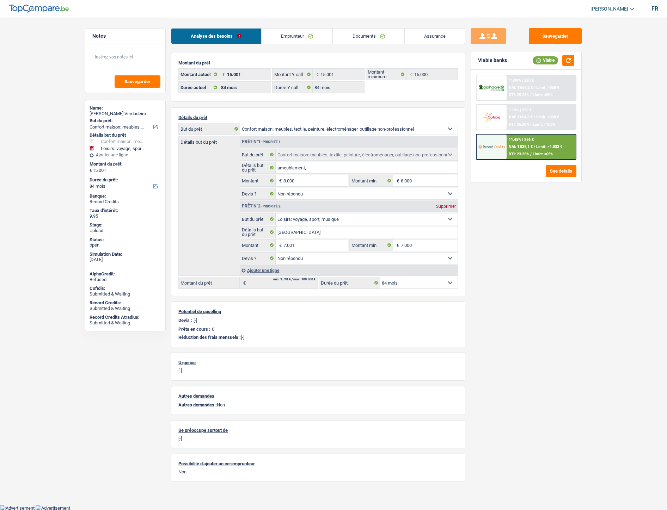
select select "not_answered"
select select "84"
click at [357, 39] on link "Documents" at bounding box center [369, 36] width 72 height 15
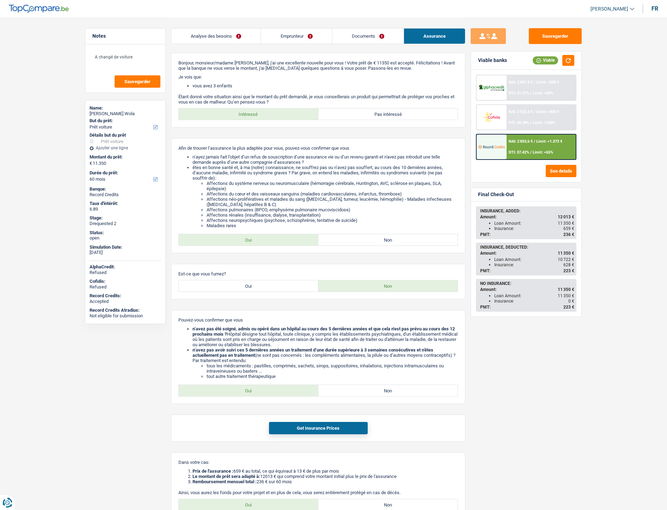
select select "car"
select select "60"
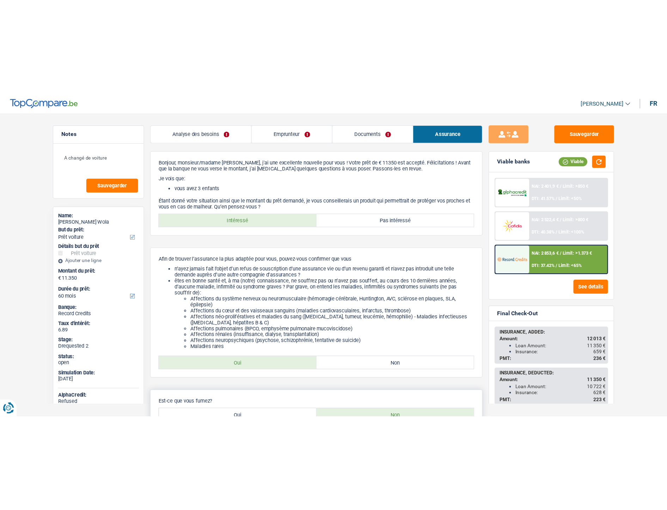
scroll to position [2, 0]
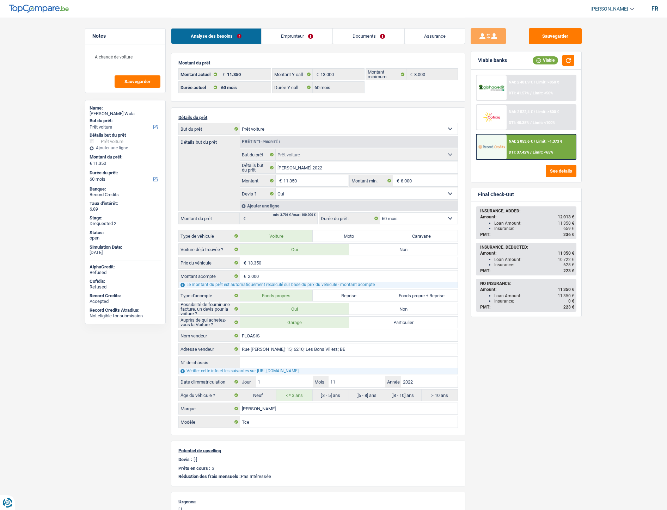
select select "car"
select select "60"
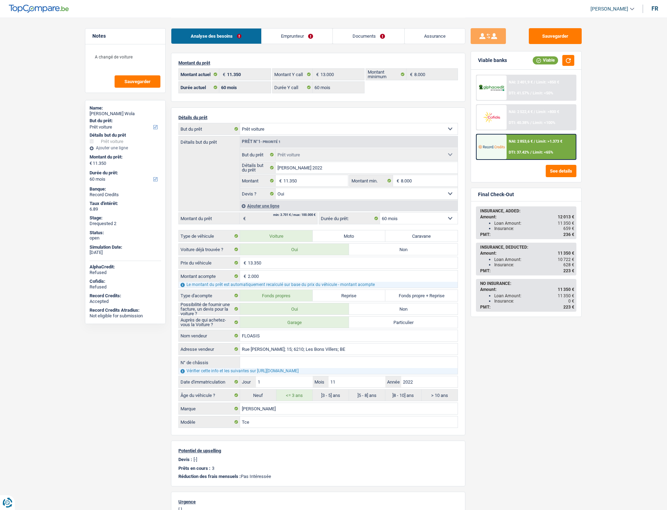
select select "car"
select select "yes"
select select "60"
select select "publicEmployee"
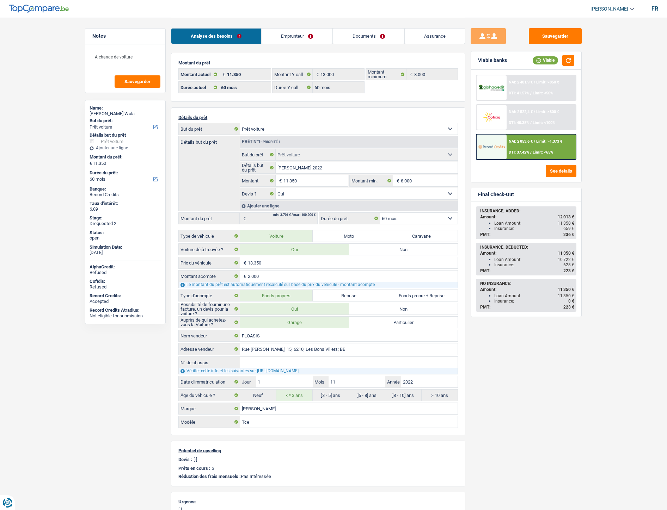
select select "netSalary"
select select "mealVouchers"
select select "familyAllowances"
select select "BE"
select select "stateUniversityEu"
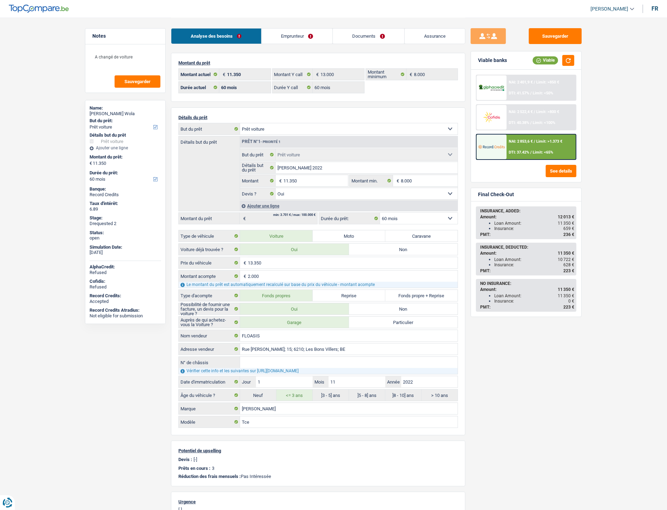
click at [303, 37] on link "Emprunteur" at bounding box center [296, 36] width 71 height 15
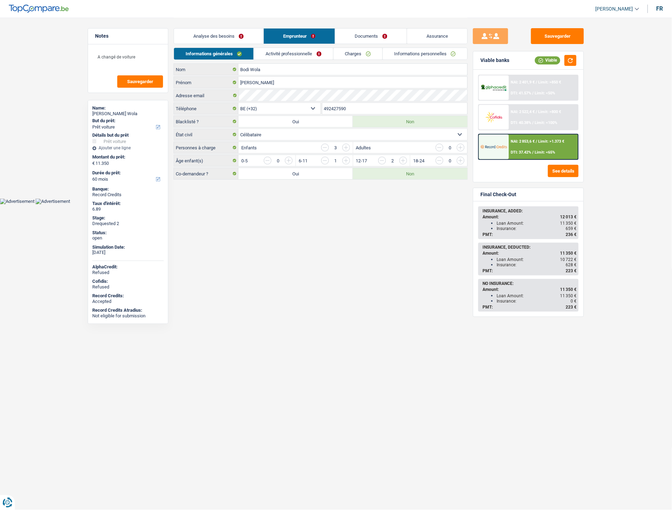
click at [302, 54] on link "Activité professionnelle" at bounding box center [293, 54] width 79 height 12
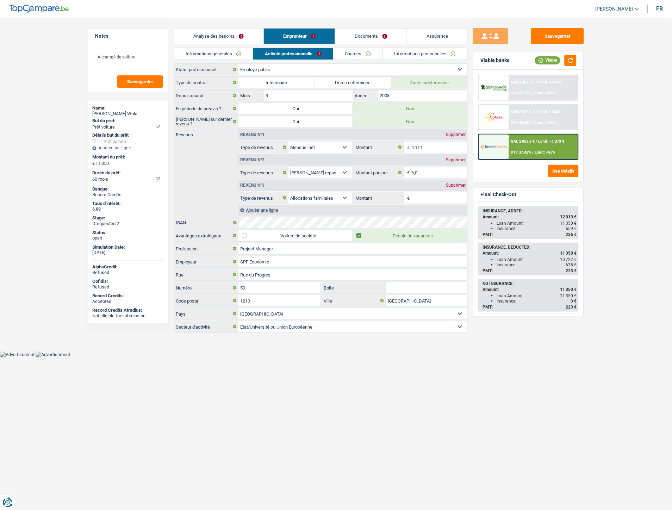
click at [344, 55] on link "Charges" at bounding box center [358, 54] width 49 height 12
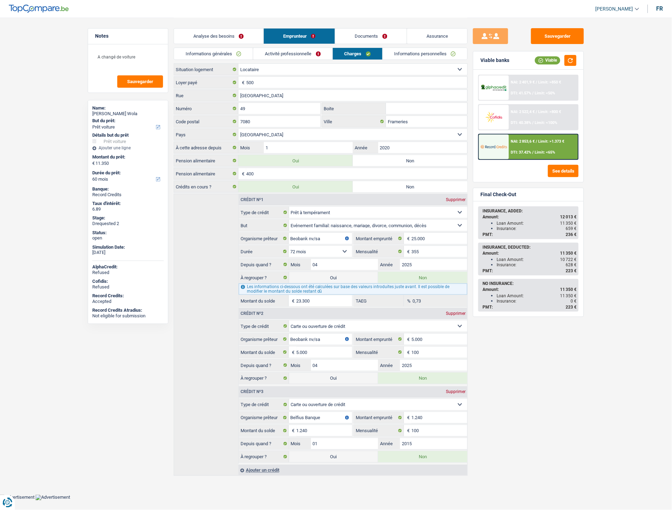
click at [298, 51] on link "Activité professionnelle" at bounding box center [292, 54] width 79 height 12
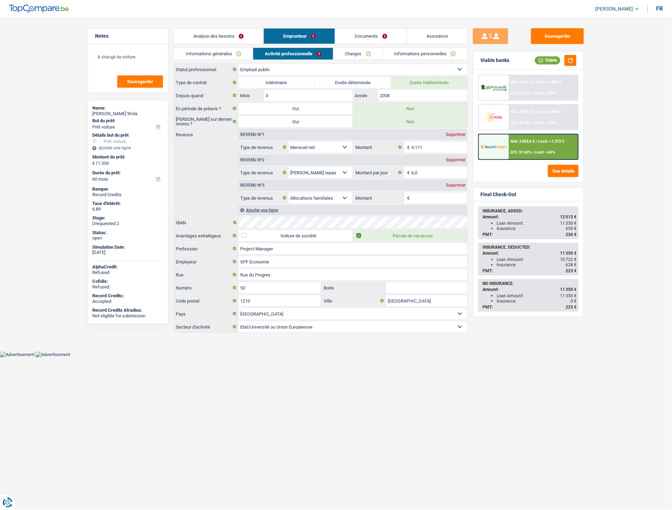
click at [201, 54] on link "Informations générales" at bounding box center [213, 54] width 79 height 12
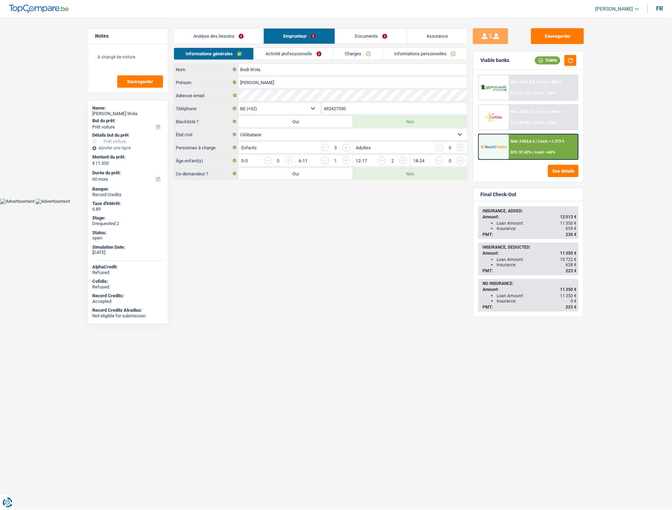
drag, startPoint x: 357, startPoint y: 110, endPoint x: 321, endPoint y: 110, distance: 35.6
click at [321, 110] on div "BE (+32) LU (+352) Sélectionner une option Téléphone 492427590 Téléphone" at bounding box center [321, 109] width 294 height 13
drag, startPoint x: 380, startPoint y: 34, endPoint x: 385, endPoint y: 32, distance: 5.7
click at [380, 34] on link "Documents" at bounding box center [371, 36] width 72 height 15
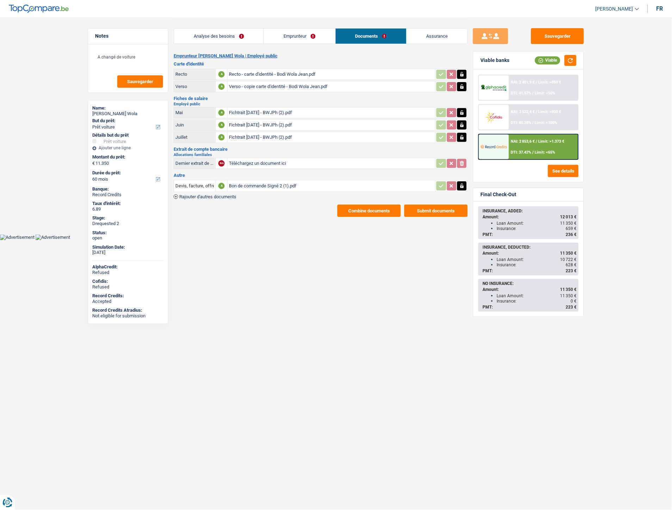
click at [372, 210] on button "Combine documents" at bounding box center [369, 211] width 63 height 12
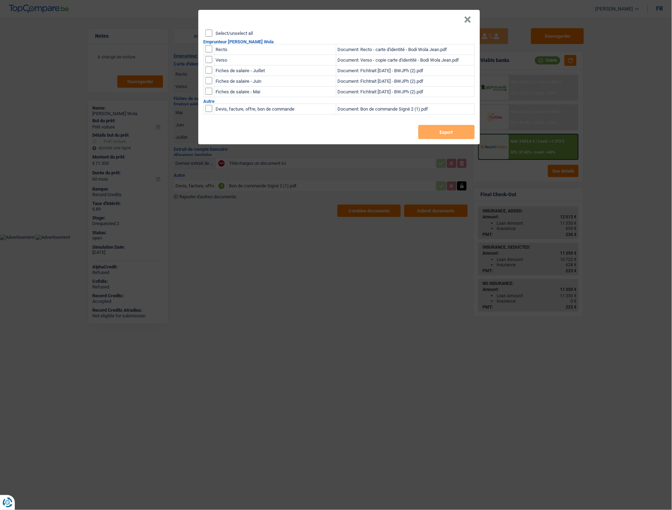
click at [209, 50] on input "checkbox" at bounding box center [208, 48] width 7 height 7
checkbox input "true"
click at [210, 59] on input "checkbox" at bounding box center [208, 59] width 7 height 7
checkbox input "true"
click at [433, 130] on button "Export" at bounding box center [447, 132] width 56 height 14
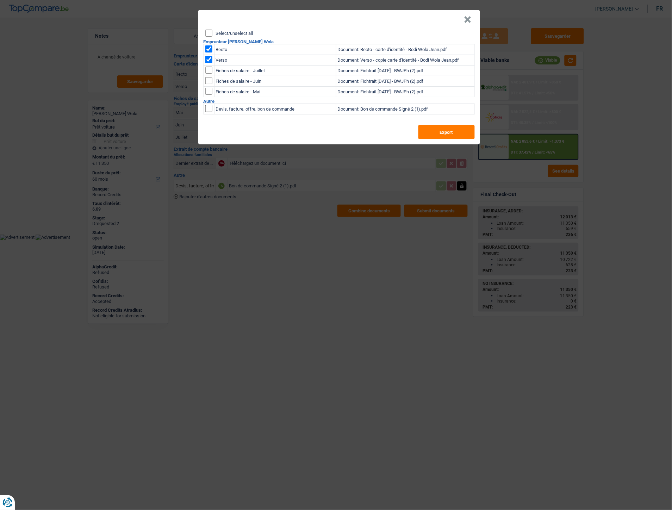
click at [283, 311] on div "× Select/unselect all Emprunteur Jean Philippe Bodi Wola Recto Document: Recto …" at bounding box center [336, 255] width 672 height 510
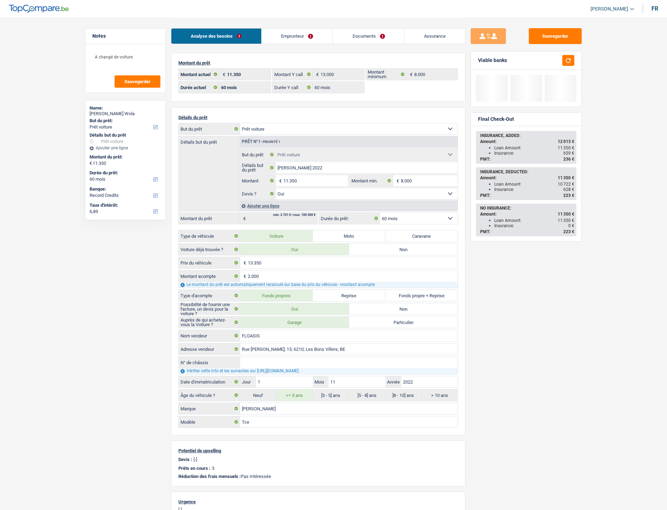
select select "car"
select select "60"
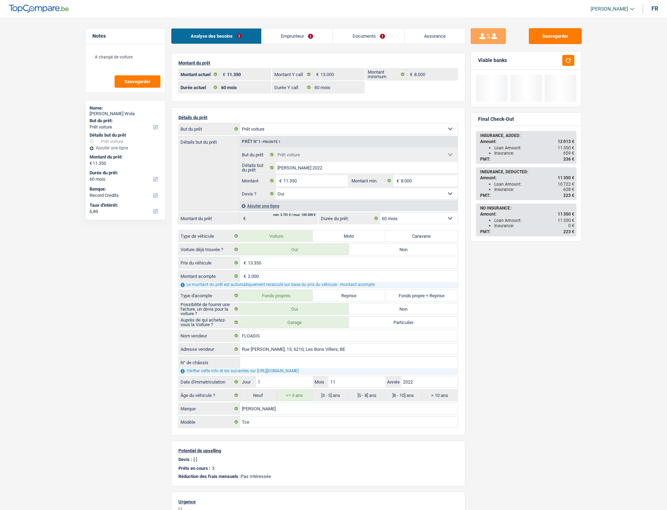
select select "car"
select select "yes"
select select "60"
select select "32"
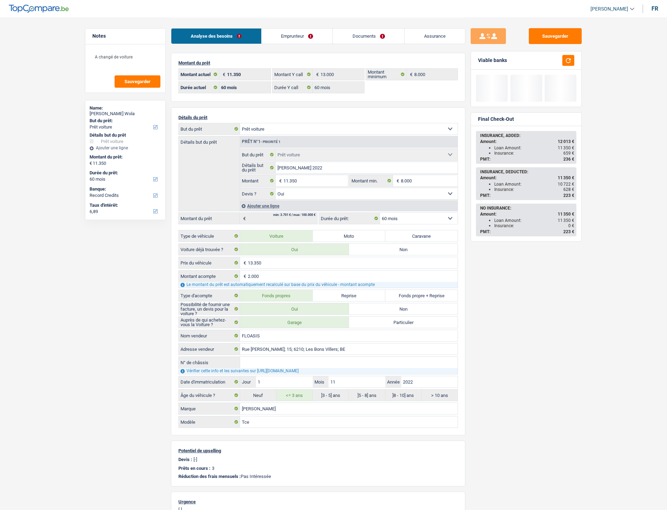
select select "single"
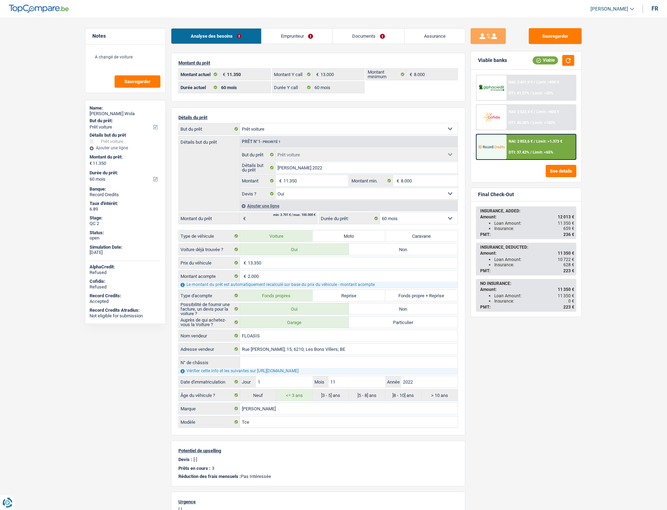
click at [297, 40] on link "Emprunteur" at bounding box center [296, 36] width 71 height 15
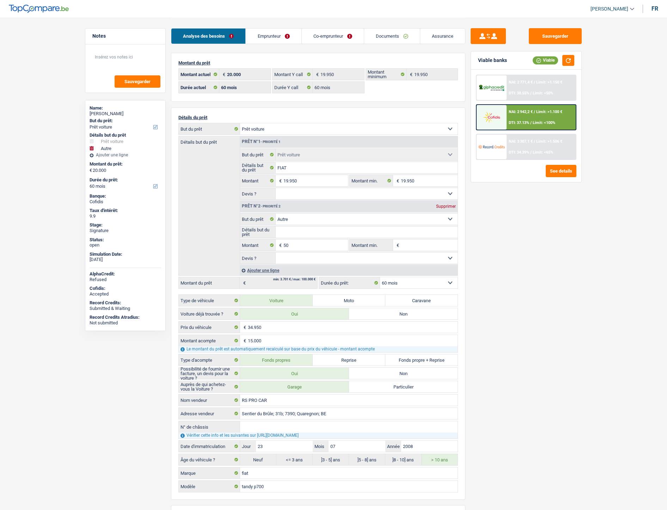
select select "car"
select select "other"
select select "60"
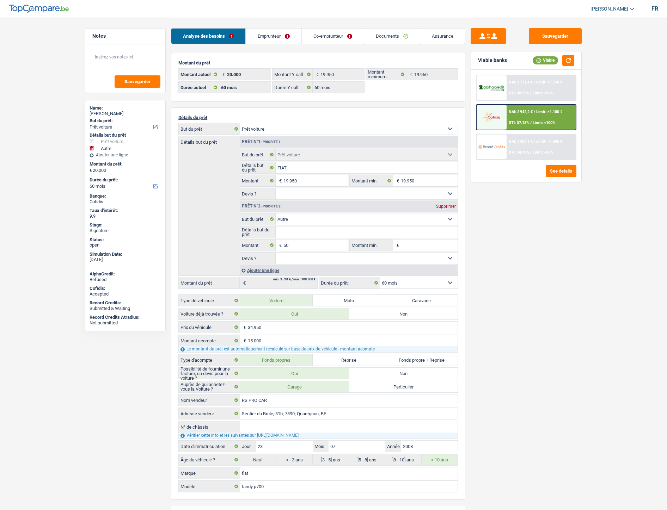
select select "60"
select select "car"
select select "other"
select select "60"
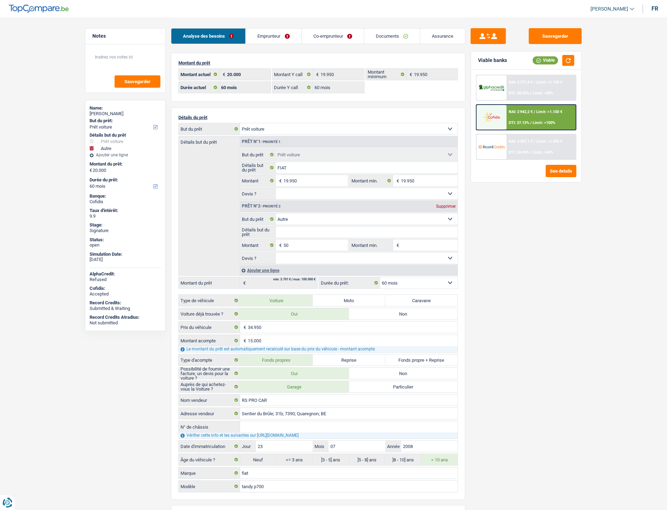
click at [374, 36] on link "Documents" at bounding box center [392, 36] width 56 height 15
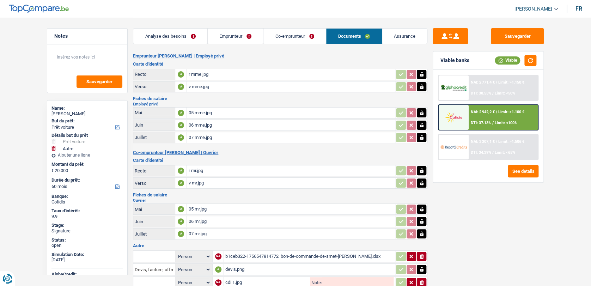
click at [288, 38] on link "Co-emprunteur" at bounding box center [294, 36] width 62 height 15
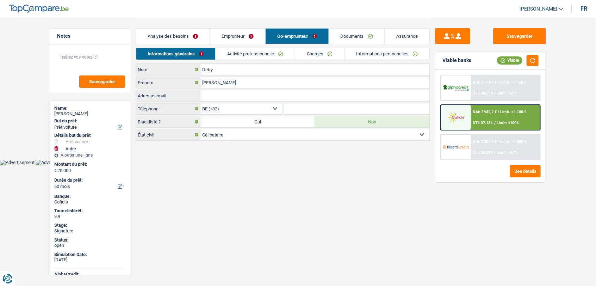
click at [351, 36] on link "Documents" at bounding box center [357, 36] width 56 height 15
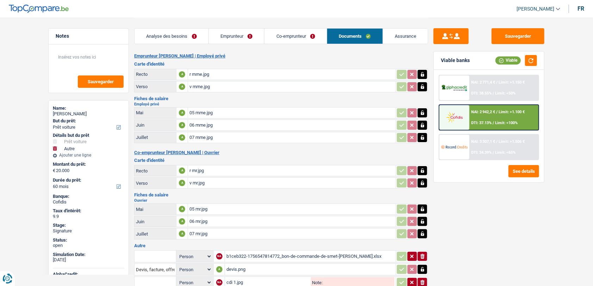
click at [490, 210] on div "Sauvegarder Viable banks Viable NAI: 2 771,4 € / Limit: >1.150 € DTI: 38.55% / …" at bounding box center [489, 151] width 122 height 246
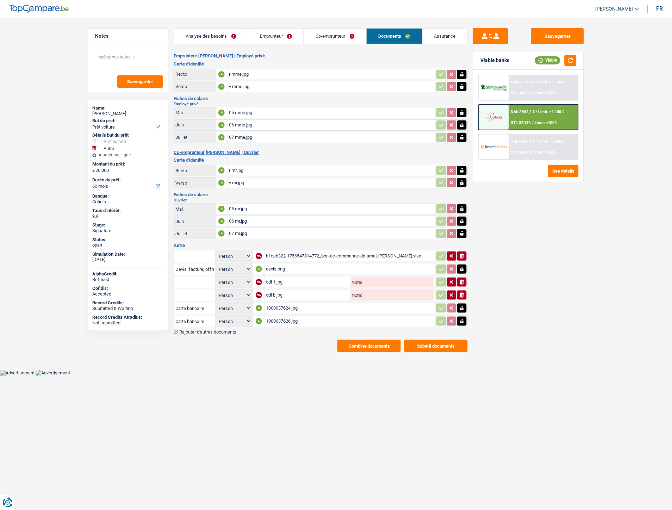
click at [526, 270] on div "Sauvegarder Viable banks Viable NAI: 2 771,4 € / Limit: >1.150 € DTI: 38.55% / …" at bounding box center [529, 263] width 122 height 471
click at [280, 254] on div "b1ceb322-1756547814772_bon-de-commande-de-smet-[PERSON_NAME].xlsx" at bounding box center [350, 256] width 168 height 11
drag, startPoint x: 631, startPoint y: 113, endPoint x: 633, endPoint y: 130, distance: 17.0
click at [631, 113] on main "Notes Sauvegarder Name: NADEGE DE SMET But du prêt: Confort maison: meubles, te…" at bounding box center [336, 185] width 672 height 370
click at [221, 330] on span "Rajouter d'autres documents" at bounding box center [207, 332] width 57 height 5
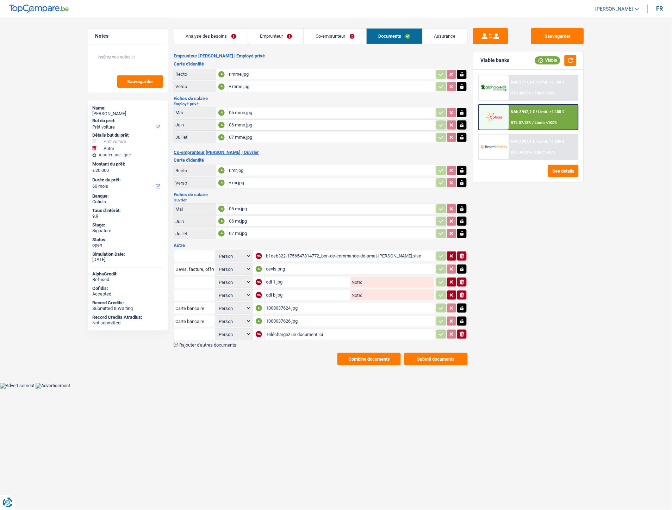
click at [221, 343] on span "Rajouter d'autres documents" at bounding box center [207, 345] width 57 height 5
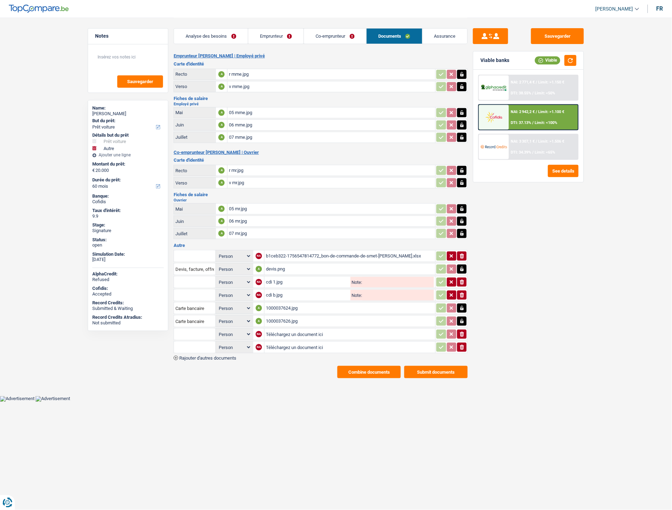
click at [223, 356] on span "Rajouter d'autres documents" at bounding box center [207, 358] width 57 height 5
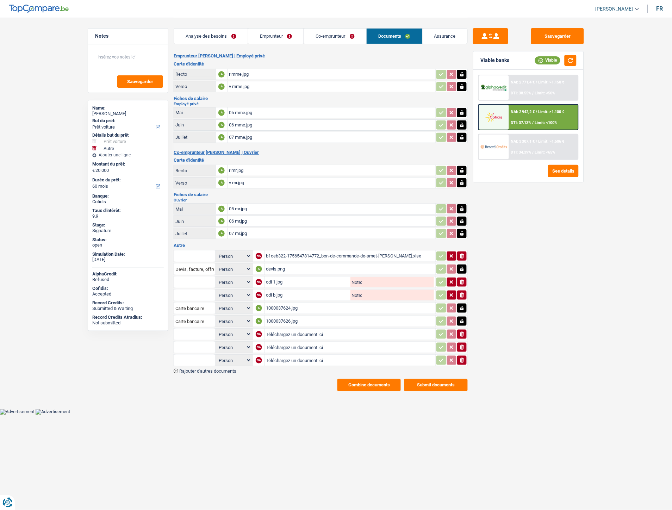
click at [224, 369] on span "Rajouter d'autres documents" at bounding box center [207, 371] width 57 height 5
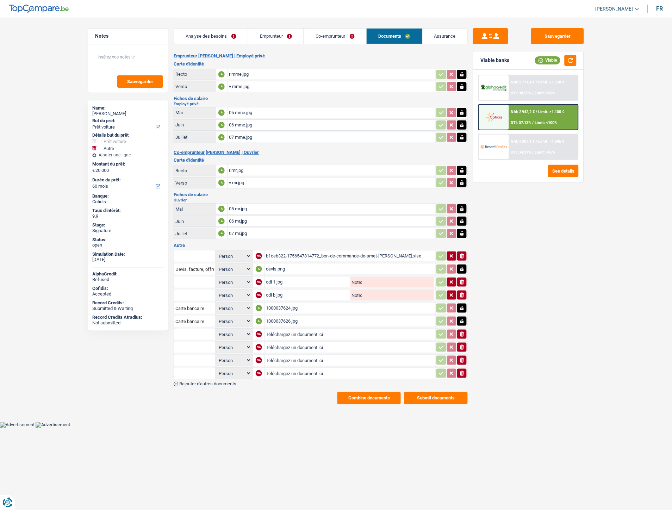
click at [293, 331] on input "Téléchargez un document ici" at bounding box center [350, 334] width 168 height 11
type input "C:\fakepath\WhatsApp Image 2025-09-08 à 17.40.42_0a6d114f.jpg"
click at [297, 342] on input "Téléchargez un document ici" at bounding box center [350, 347] width 168 height 11
type input "C:\fakepath\WhatsApp Image 2025-09-08 à 17.40.42_20242107.jpg"
click at [315, 355] on input "Téléchargez un document ici" at bounding box center [350, 360] width 168 height 11
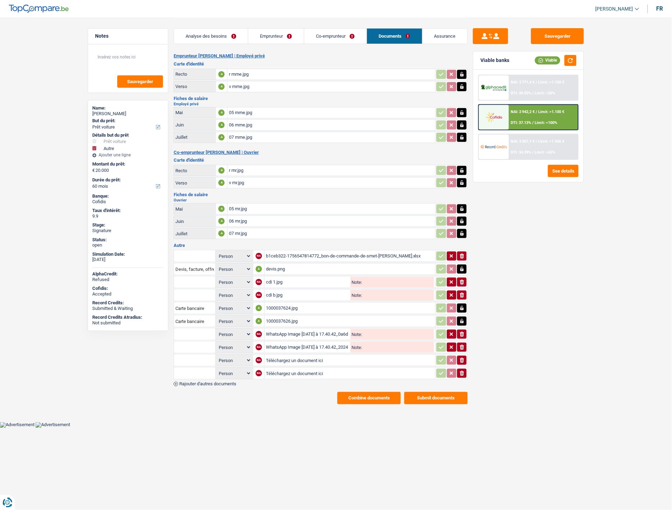
type input "C:\fakepath\Extrait Nadege de smet.pdf"
click at [304, 369] on input "Téléchargez un document ici" at bounding box center [350, 373] width 168 height 11
type input "C:\fakepath\Extrait Mr De Smet.pdf"
click at [199, 335] on input "text" at bounding box center [194, 334] width 39 height 11
click at [202, 344] on li "Carte bancaire" at bounding box center [214, 348] width 72 height 9
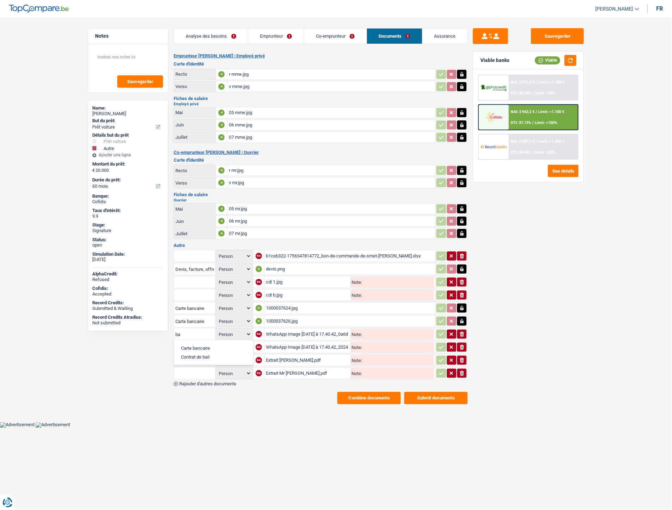
type input "Carte bancaire"
click at [187, 344] on input "text" at bounding box center [194, 347] width 39 height 11
click at [200, 357] on li "Carte bancaire" at bounding box center [214, 361] width 72 height 9
type input "Carte bancaire"
click at [200, 358] on input "text" at bounding box center [194, 360] width 39 height 11
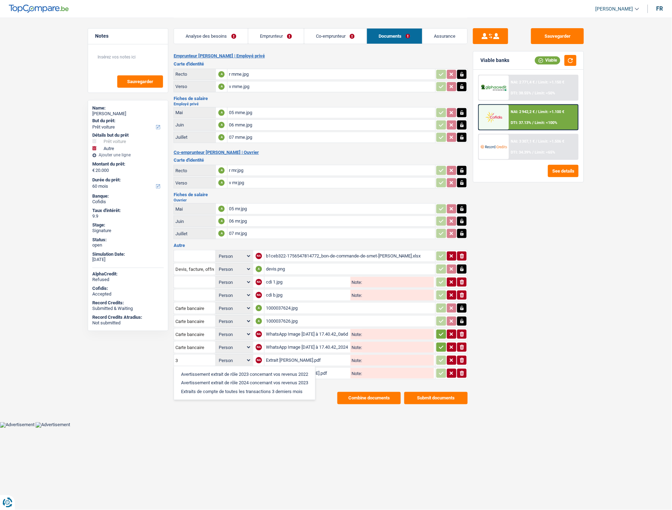
click at [205, 388] on li "Extraits de compte de toutes les transactions 3 derniers mois" at bounding box center [245, 392] width 134 height 9
type input "Extraits de compte de toutes les transactions 3 derniers mois"
click at [202, 369] on input "text" at bounding box center [194, 373] width 39 height 11
click at [244, 403] on li "Extraits de compte de toutes les transactions 3 derniers mois" at bounding box center [245, 405] width 134 height 9
type input "Extraits de compte de toutes les transactions 3 derniers mois"
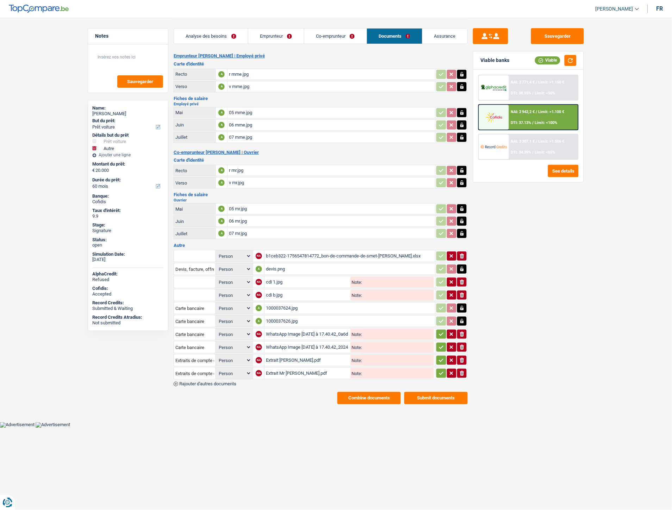
click at [441, 331] on icon "button" at bounding box center [442, 334] width 6 height 7
click at [442, 344] on icon "button" at bounding box center [442, 347] width 6 height 7
click at [440, 357] on icon "button" at bounding box center [442, 360] width 6 height 7
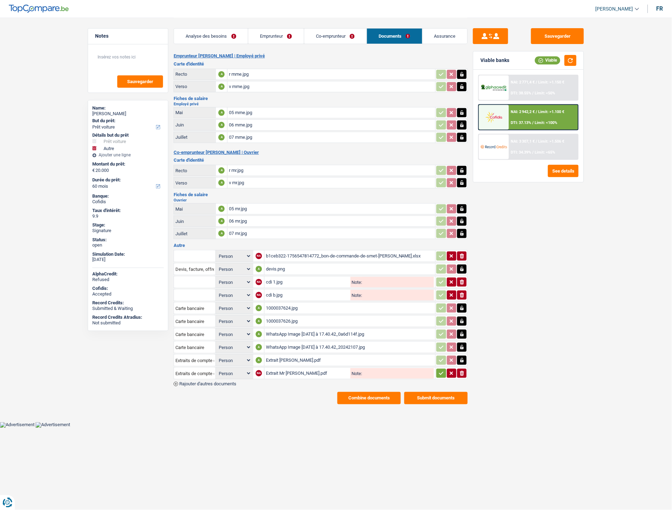
click at [439, 370] on icon "button" at bounding box center [442, 373] width 6 height 7
click at [545, 34] on button "Sauvegarder" at bounding box center [557, 36] width 53 height 16
click at [282, 307] on div "1000037624.jpg" at bounding box center [350, 308] width 168 height 11
click at [376, 392] on button "Combine documents" at bounding box center [369, 398] width 63 height 12
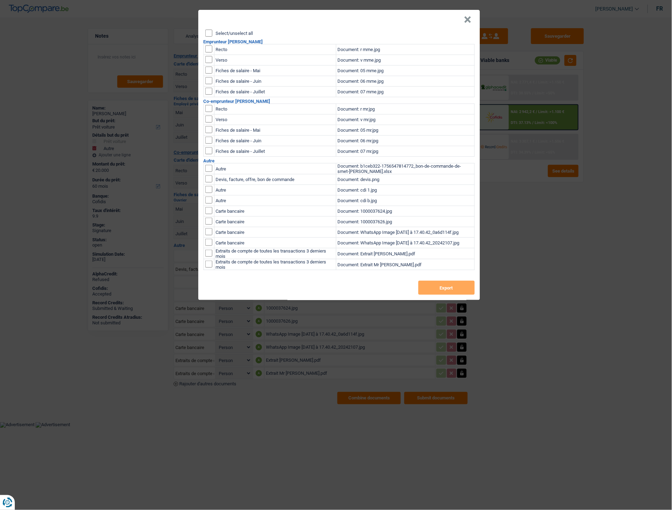
click at [210, 31] on input "Select/unselect all" at bounding box center [208, 33] width 7 height 7
checkbox input "true"
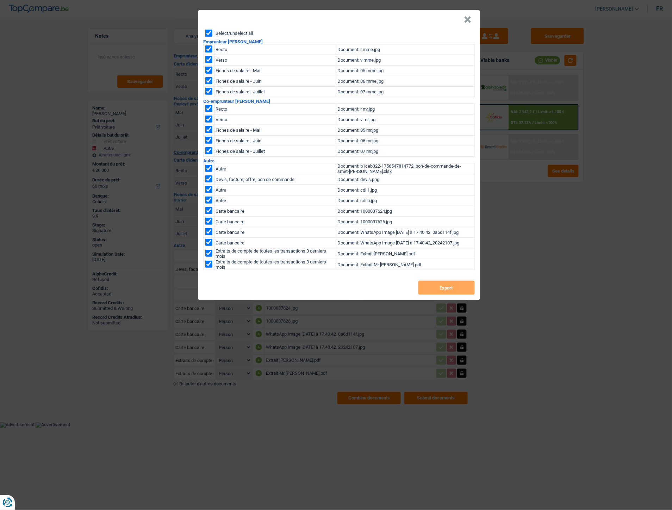
checkbox input "true"
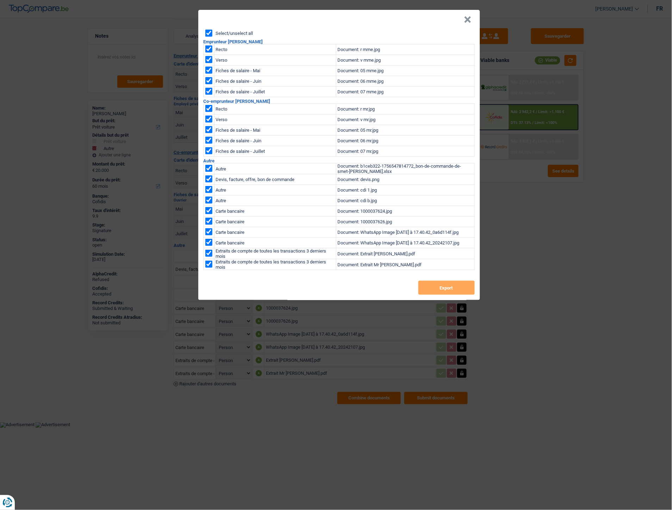
checkbox input "true"
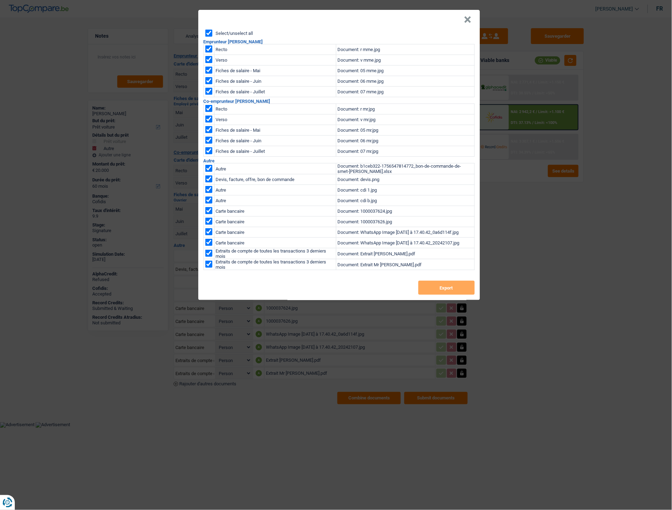
checkbox input "true"
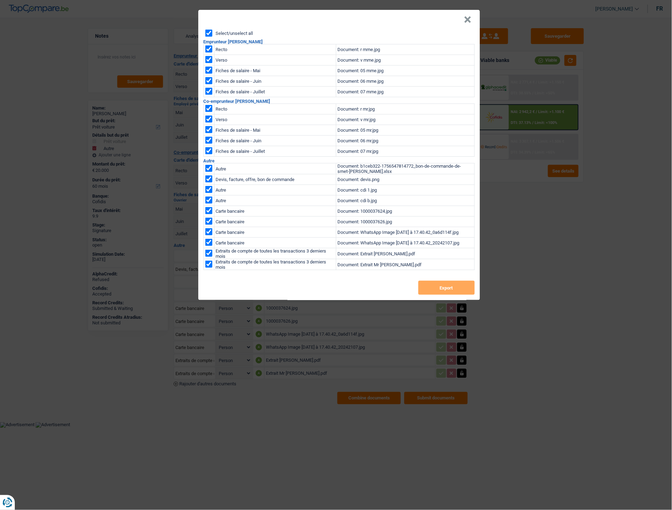
checkbox input "true"
click at [212, 212] on input "checkbox" at bounding box center [208, 210] width 7 height 7
checkbox input "false"
click at [212, 222] on td at bounding box center [209, 222] width 11 height 11
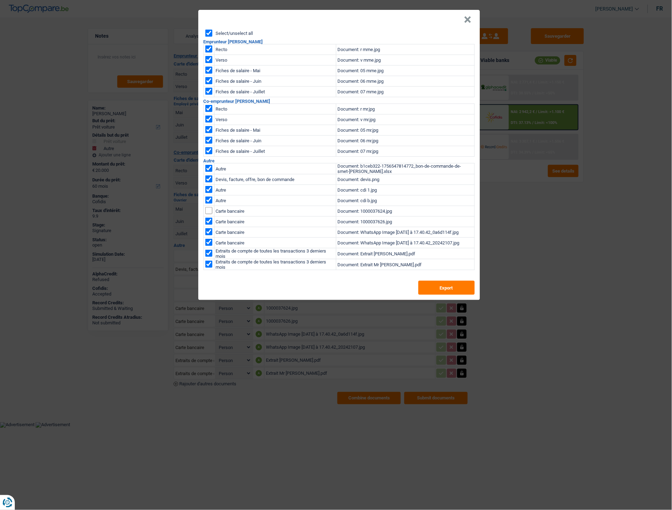
click at [209, 170] on input "checkbox" at bounding box center [208, 168] width 7 height 7
checkbox input "false"
click at [209, 224] on input "checkbox" at bounding box center [208, 221] width 7 height 7
checkbox input "false"
click at [425, 286] on button "Export" at bounding box center [447, 288] width 56 height 14
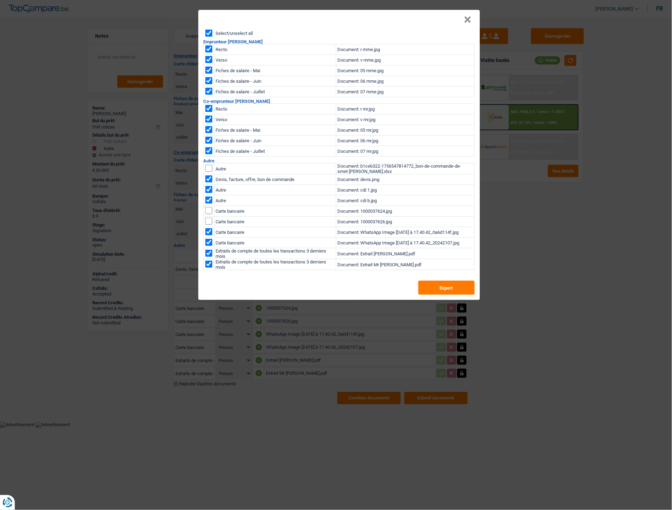
drag, startPoint x: 469, startPoint y: 17, endPoint x: 472, endPoint y: 18, distance: 3.6
click at [469, 17] on button "×" at bounding box center [467, 19] width 7 height 7
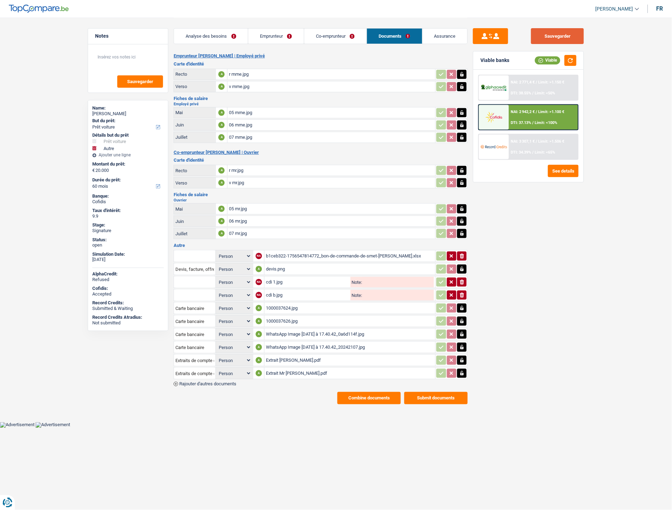
click at [578, 40] on button "Sauvegarder" at bounding box center [557, 36] width 53 height 16
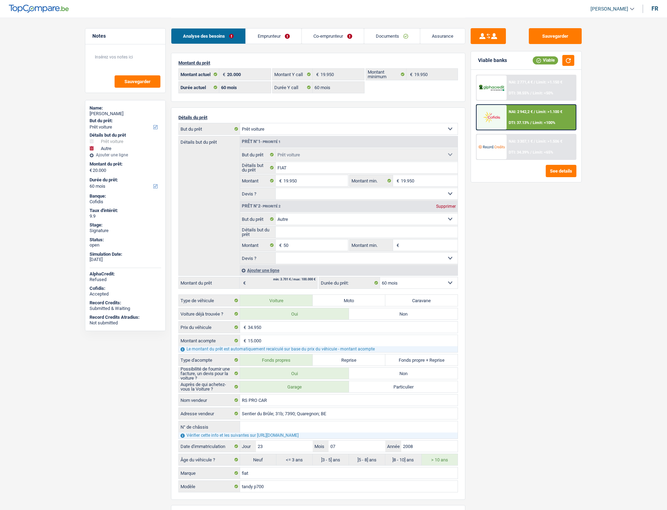
select select "car"
select select "other"
select select "60"
select select "32"
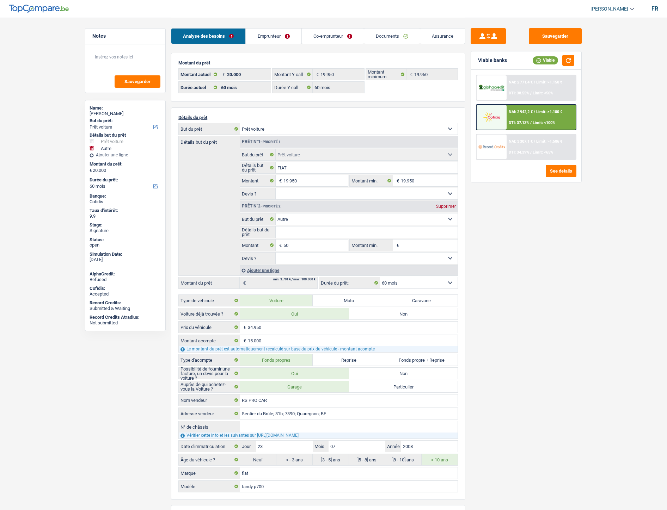
select select "single"
click at [284, 38] on link "Emprunteur" at bounding box center [273, 36] width 55 height 15
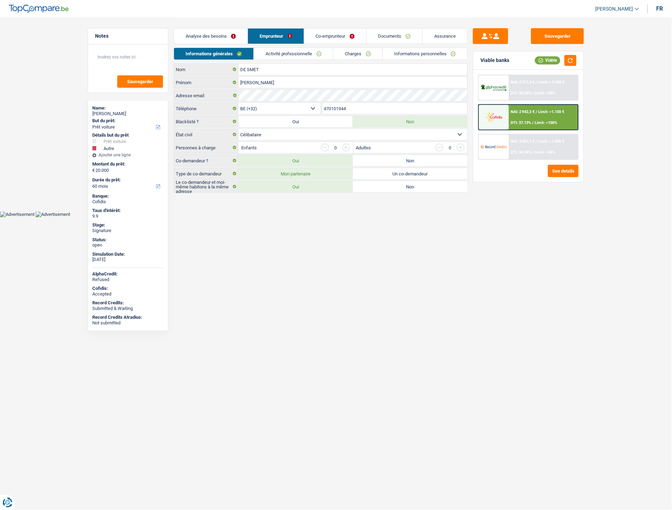
click at [404, 51] on link "Informations personnelles" at bounding box center [425, 54] width 85 height 12
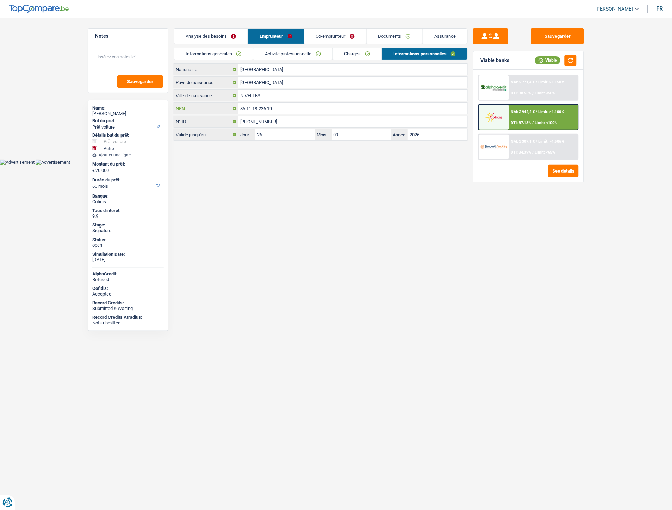
drag, startPoint x: 268, startPoint y: 110, endPoint x: 246, endPoint y: 107, distance: 22.3
click at [227, 109] on div "85.11.18-236.19 NRN" at bounding box center [321, 108] width 294 height 11
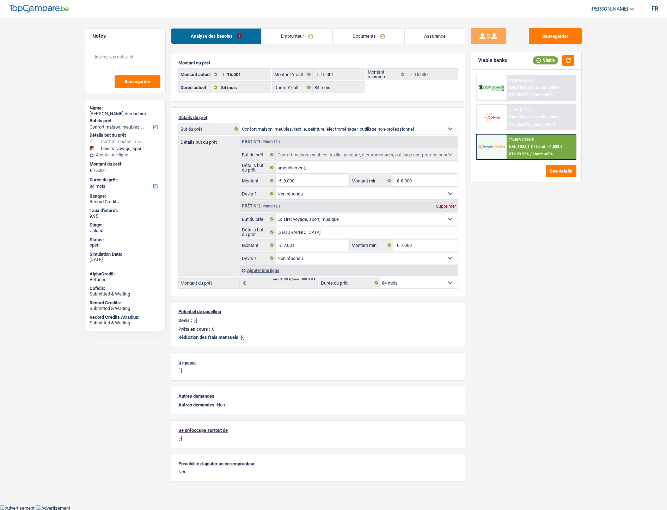
select select "household"
select select "hobbies"
select select "84"
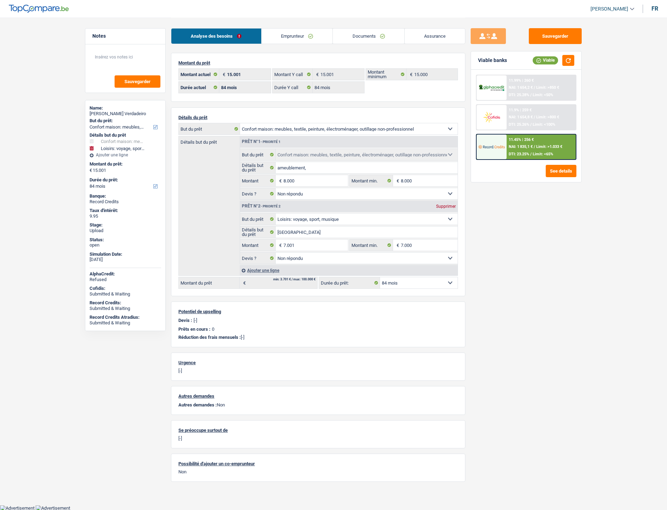
select select "84"
select select "household"
select select "not_answered"
select select "hobbies"
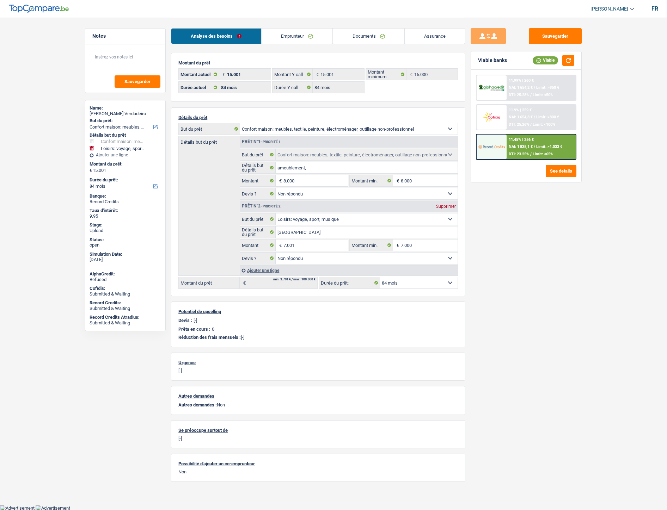
select select "not_answered"
select select "84"
click at [367, 35] on link "Documents" at bounding box center [369, 36] width 72 height 15
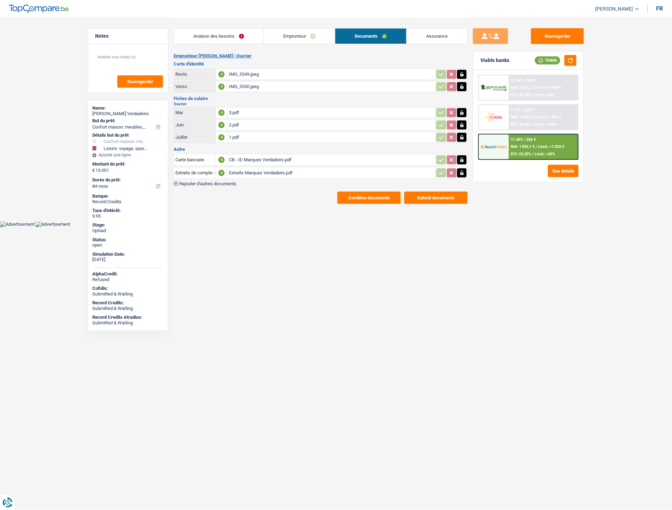
click at [371, 199] on button "Combine documents" at bounding box center [369, 198] width 63 height 12
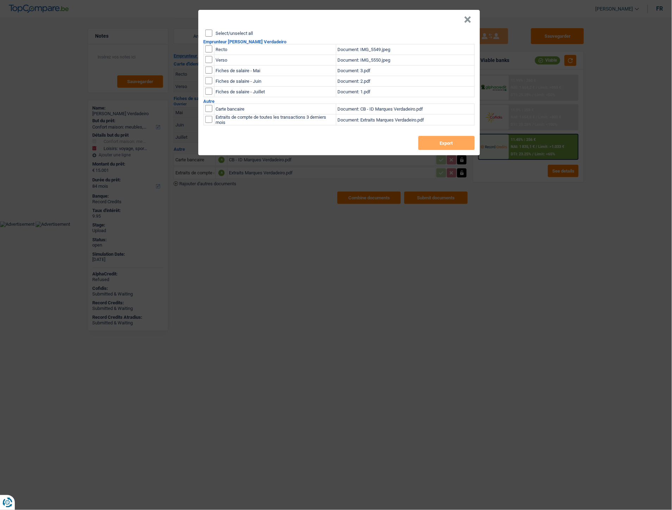
click at [210, 71] on input "checkbox" at bounding box center [208, 70] width 7 height 7
checkbox input "true"
click at [209, 82] on input "checkbox" at bounding box center [208, 80] width 7 height 7
checkbox input "true"
click at [208, 89] on input "checkbox" at bounding box center [208, 91] width 7 height 7
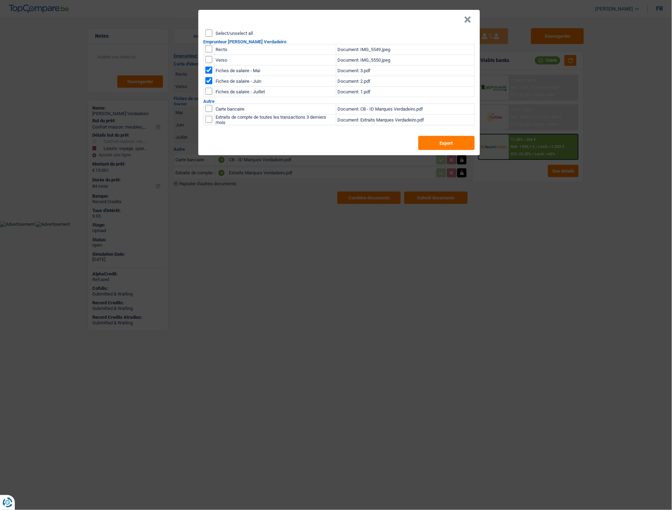
checkbox input "true"
drag, startPoint x: 211, startPoint y: 118, endPoint x: 220, endPoint y: 117, distance: 9.6
click at [212, 118] on input "checkbox" at bounding box center [208, 119] width 7 height 7
checkbox input "true"
click at [439, 144] on button "Export" at bounding box center [447, 143] width 56 height 14
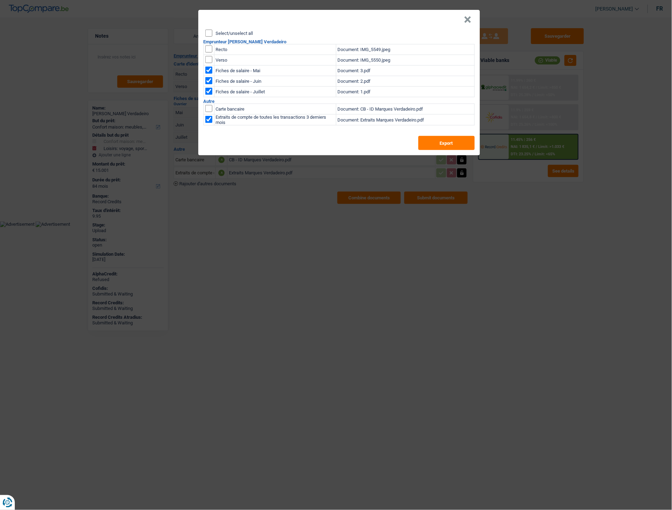
drag, startPoint x: 464, startPoint y: 19, endPoint x: 470, endPoint y: 20, distance: 6.5
click at [465, 19] on button "×" at bounding box center [467, 19] width 7 height 7
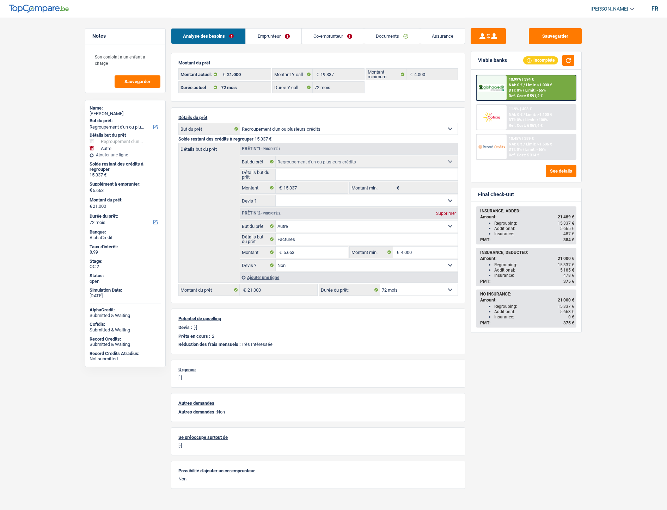
select select "refinancing"
select select "other"
select select "72"
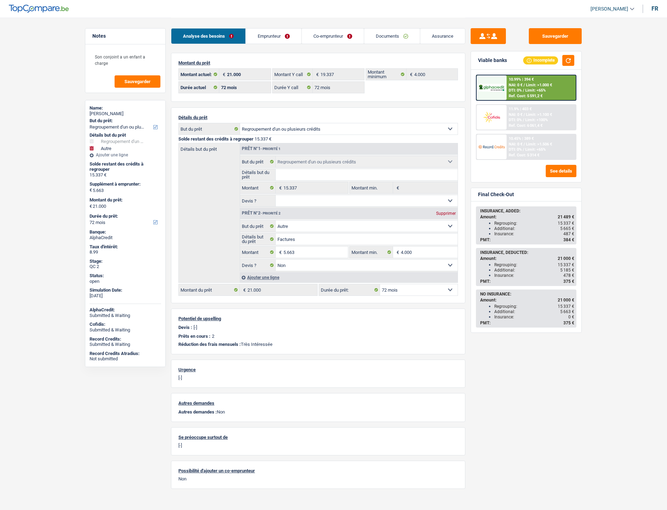
select select "72"
select select "refinancing"
select select "other"
select select "false"
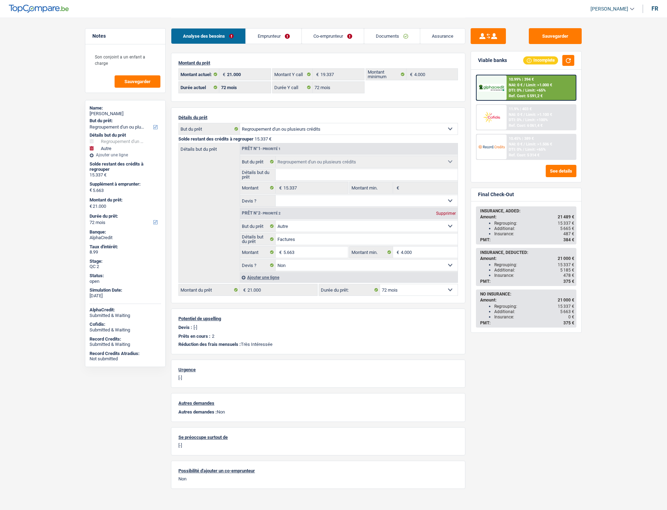
select select "72"
click at [376, 36] on link "Documents" at bounding box center [392, 36] width 56 height 15
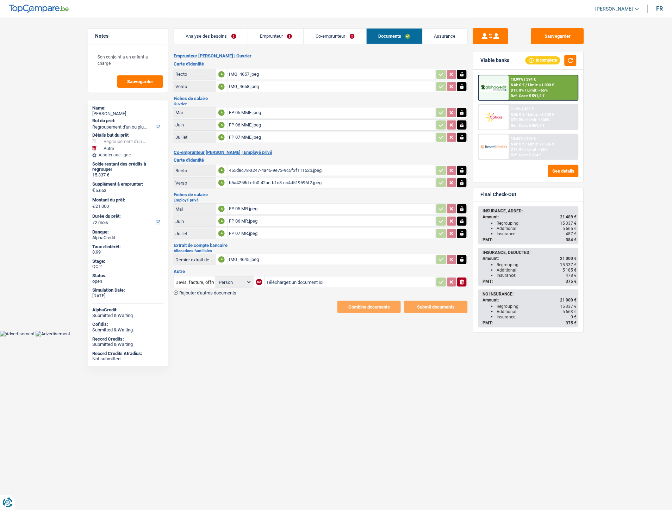
click at [239, 254] on div "IMG_4645.jpeg" at bounding box center [331, 259] width 205 height 11
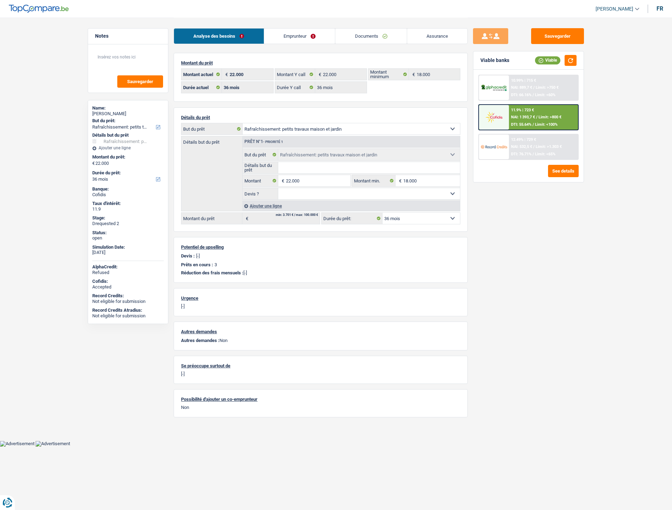
select select "houseOrGarden"
select select "36"
select select "32"
select select "divorced"
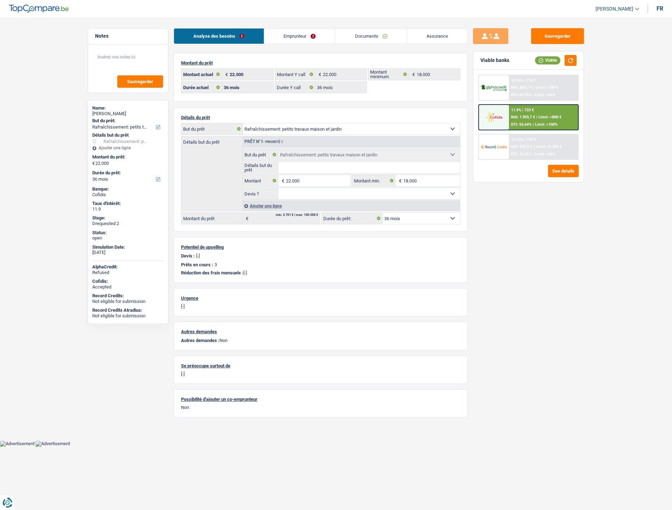
click at [279, 32] on link "Emprunteur" at bounding box center [299, 36] width 71 height 15
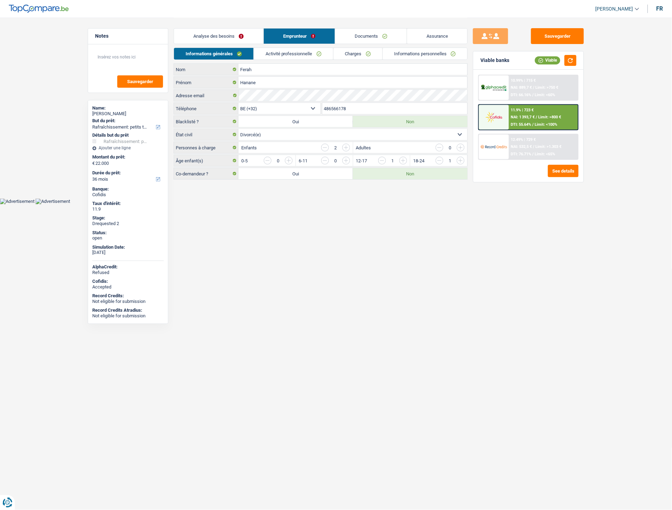
click at [281, 54] on link "Activité professionnelle" at bounding box center [293, 54] width 79 height 12
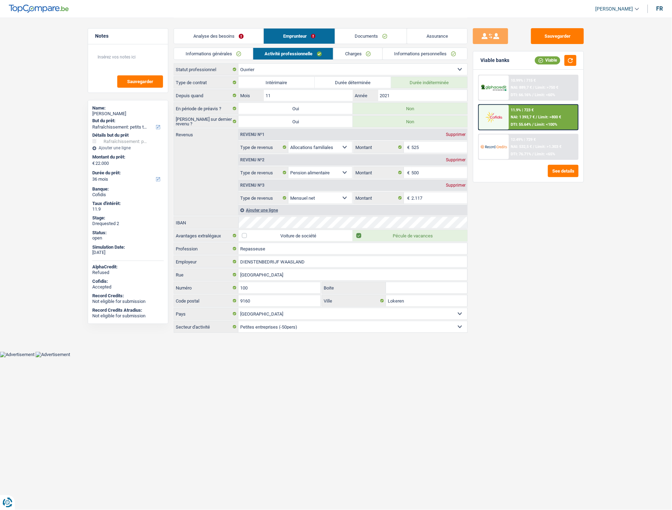
click at [353, 55] on link "Charges" at bounding box center [358, 54] width 49 height 12
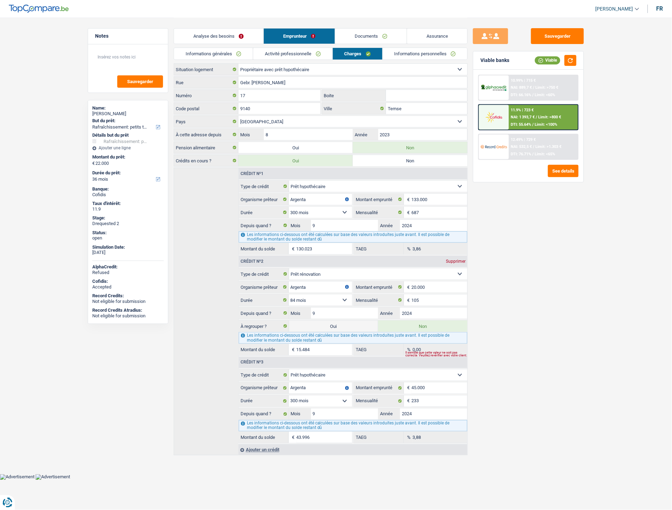
click at [368, 36] on link "Documents" at bounding box center [371, 36] width 72 height 15
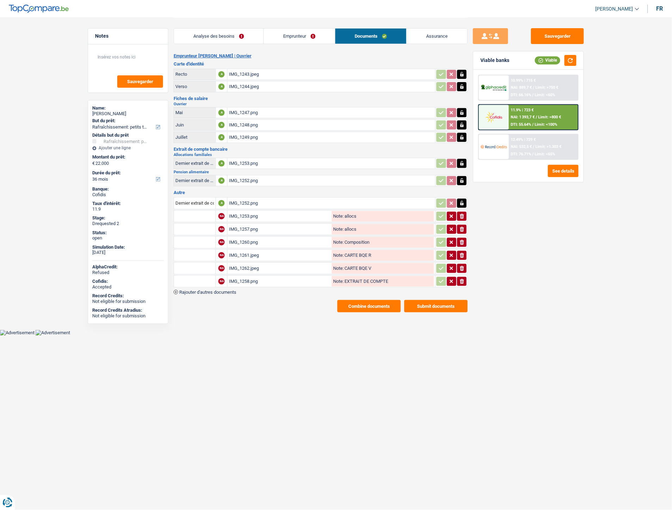
click at [243, 198] on div "IMG_1252.png" at bounding box center [331, 203] width 205 height 11
click at [247, 111] on div "IMG_1247.png" at bounding box center [331, 112] width 205 height 11
